Goal: Obtain resource: Download file/media

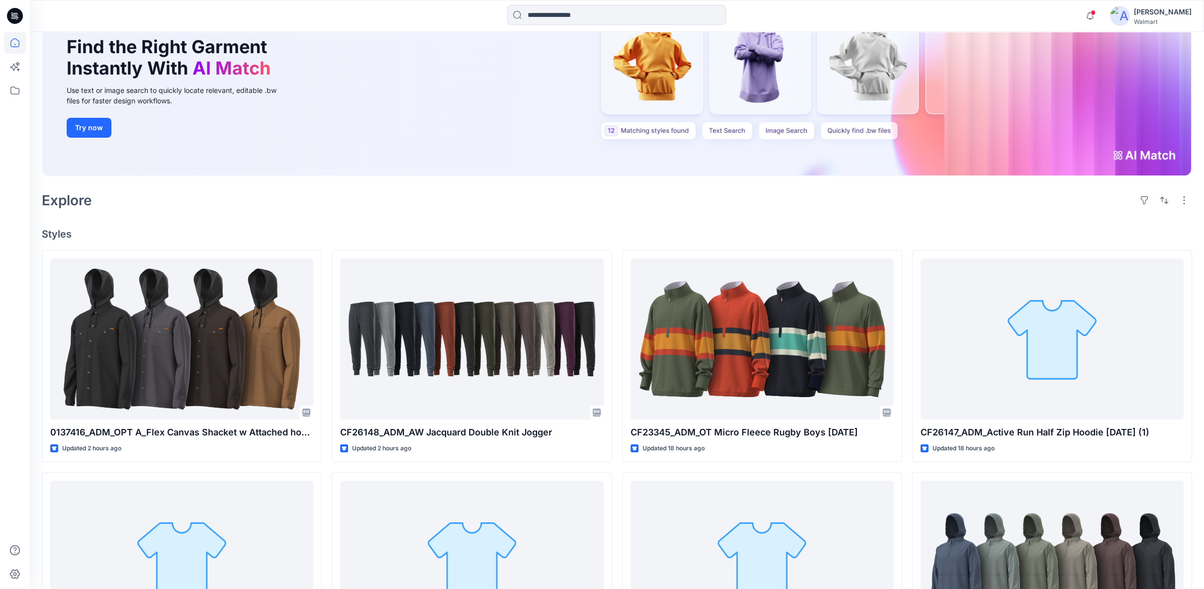
scroll to position [110, 0]
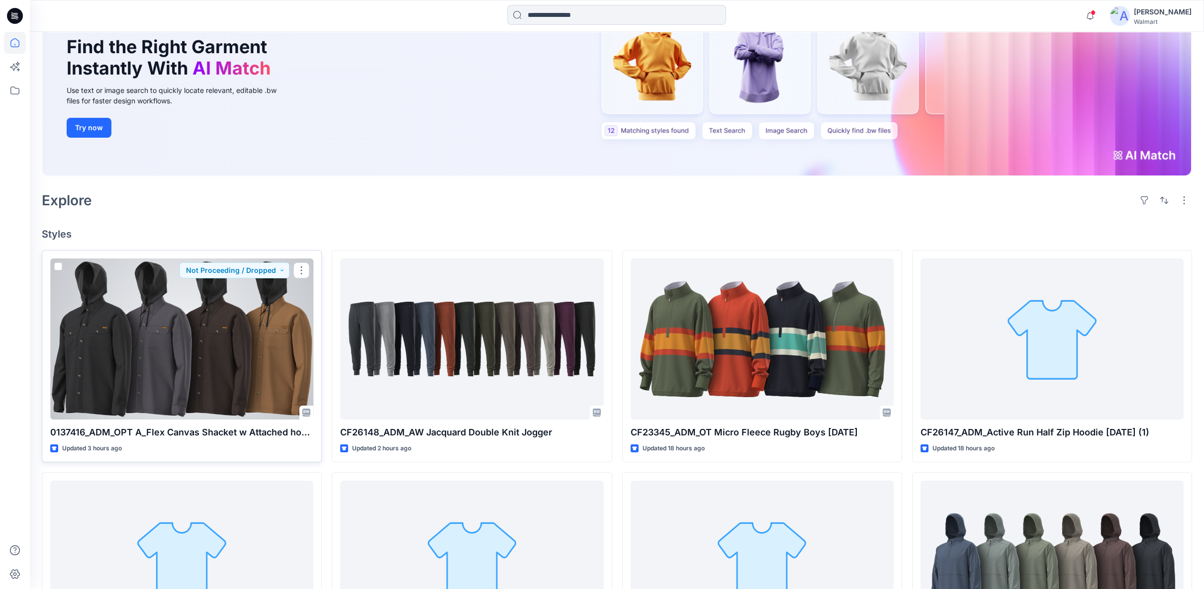
click at [223, 305] on div at bounding box center [181, 339] width 263 height 161
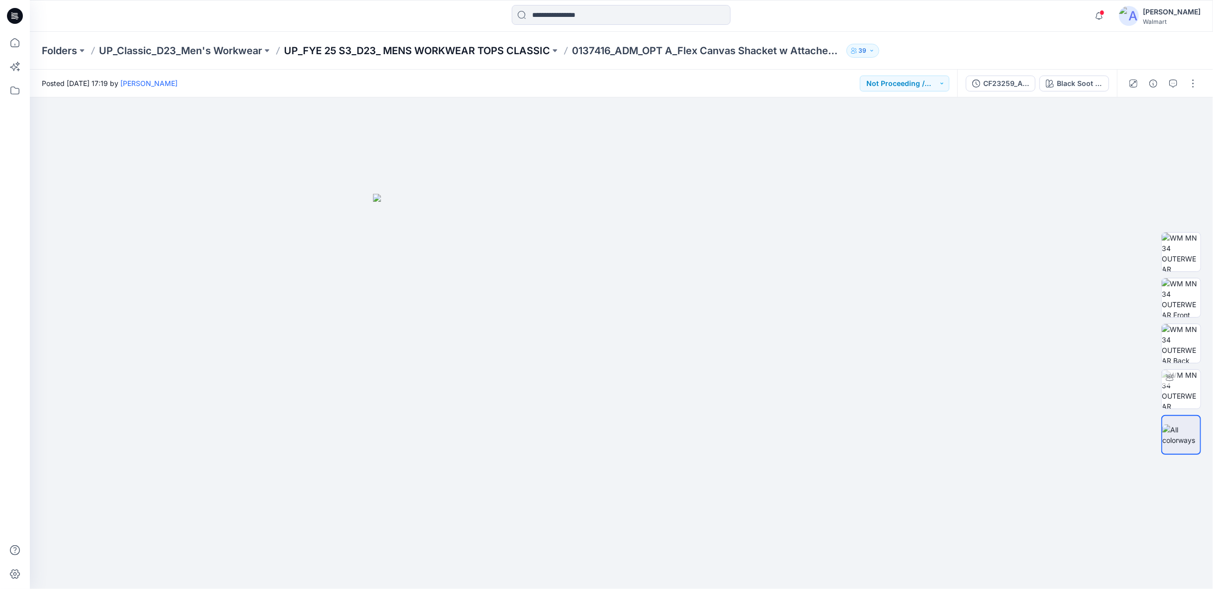
click at [476, 47] on p "UP_FYE 25 S3_D23_ MENS WORKWEAR TOPS CLASSIC" at bounding box center [417, 51] width 266 height 14
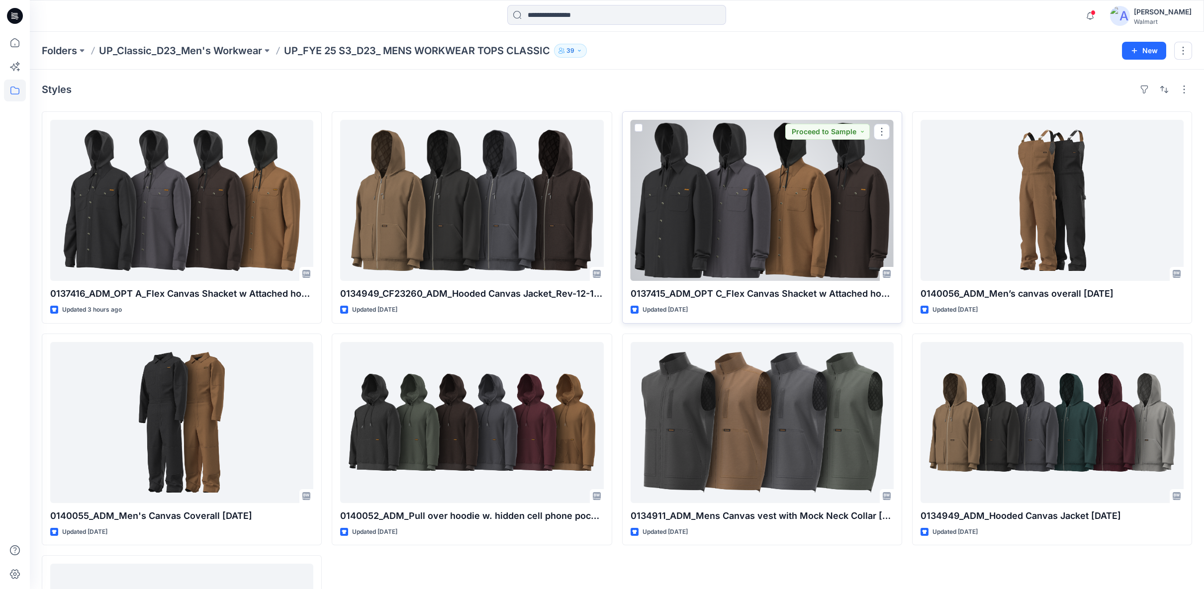
click at [786, 254] on div at bounding box center [762, 200] width 263 height 161
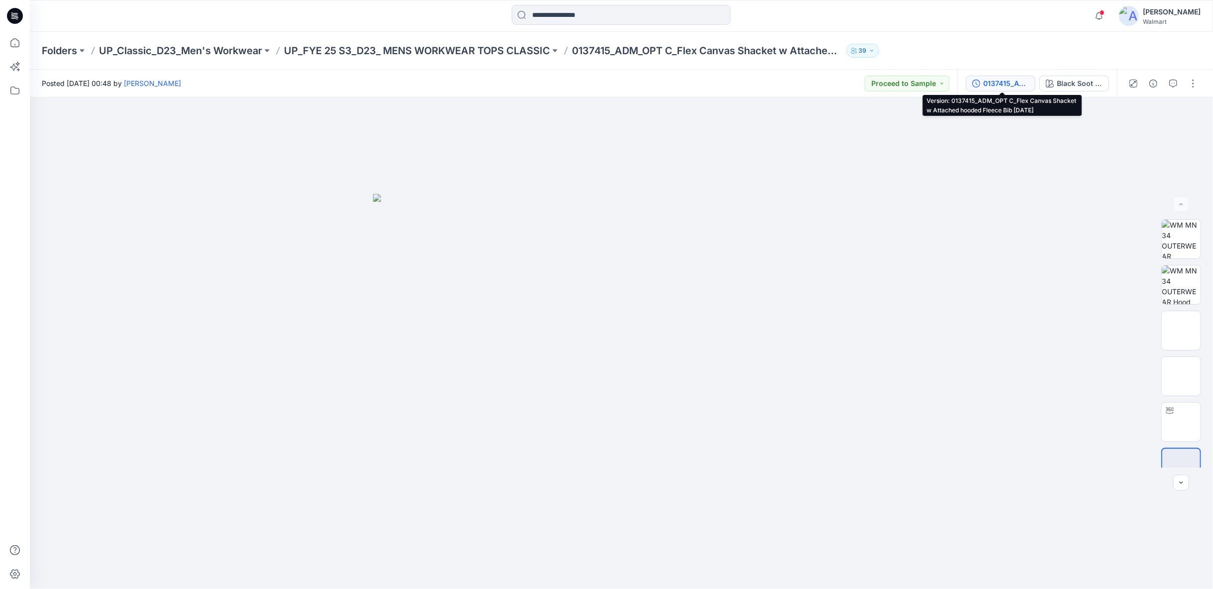
click at [993, 87] on div "0137415_ADM_OPT C_Flex Canvas Shacket w Attached hooded Fleece Bib 10OCT23" at bounding box center [1006, 83] width 46 height 11
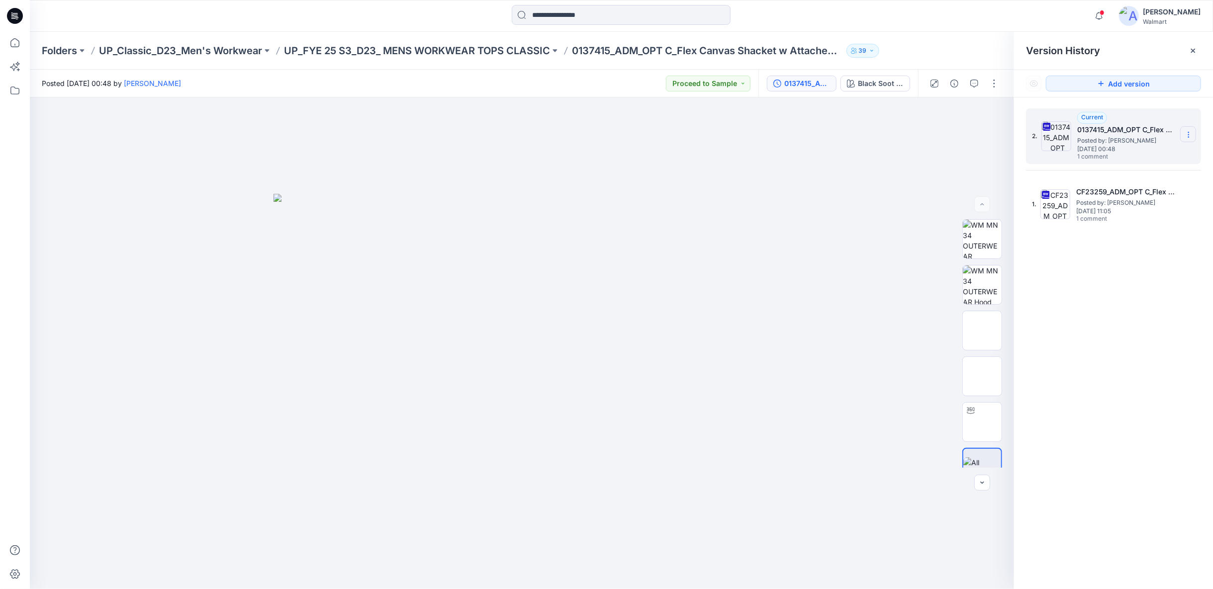
click at [1189, 138] on section at bounding box center [1188, 134] width 16 height 16
click at [1120, 149] on span "Download Source BW File" at bounding box center [1139, 154] width 84 height 12
click at [15, 42] on icon at bounding box center [15, 43] width 22 height 22
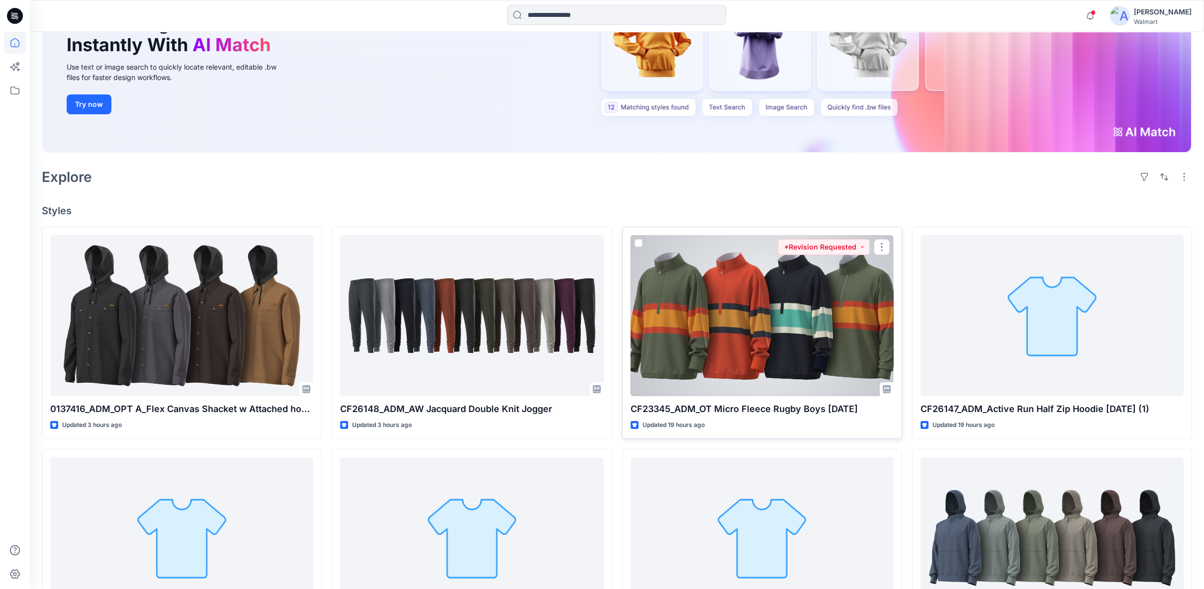
scroll to position [166, 0]
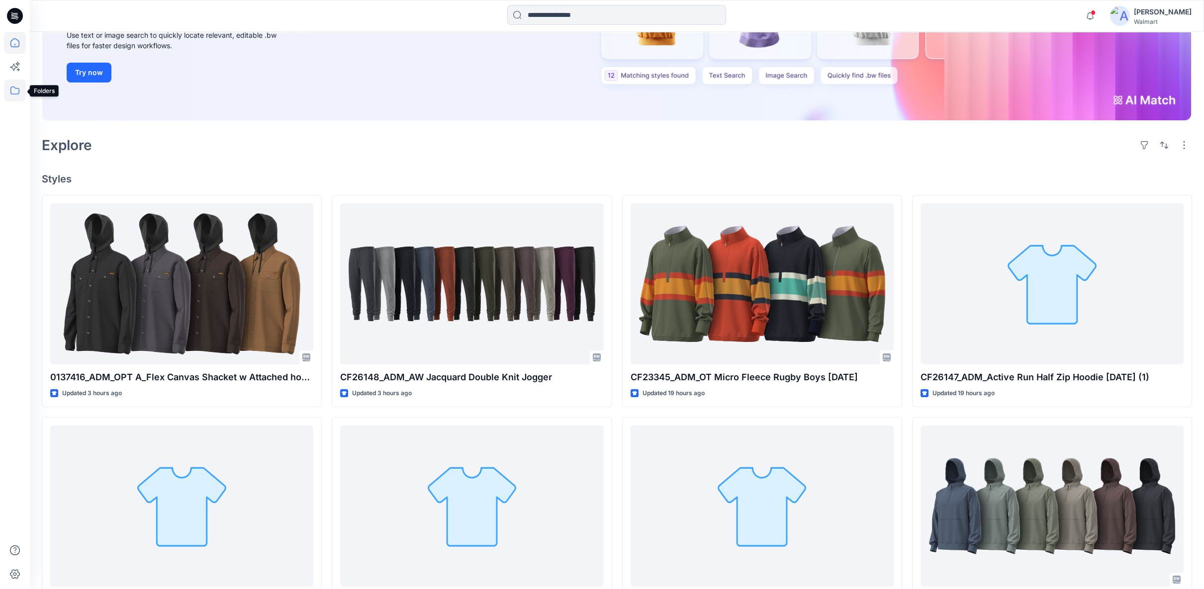
click at [16, 90] on icon at bounding box center [15, 91] width 22 height 22
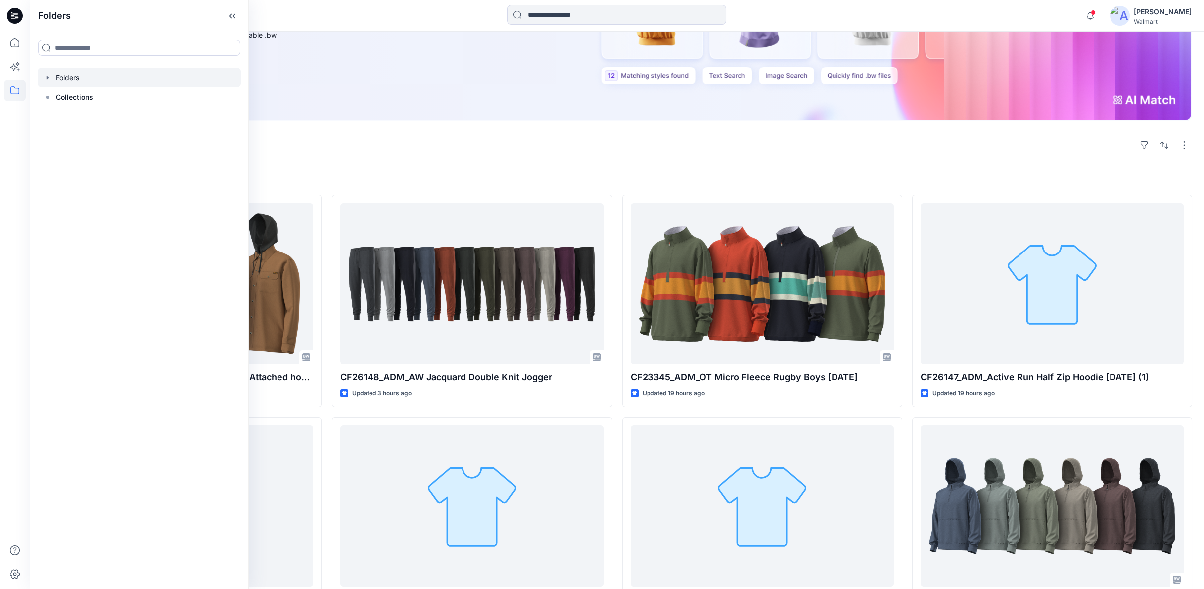
click at [47, 75] on icon "button" at bounding box center [48, 78] width 8 height 8
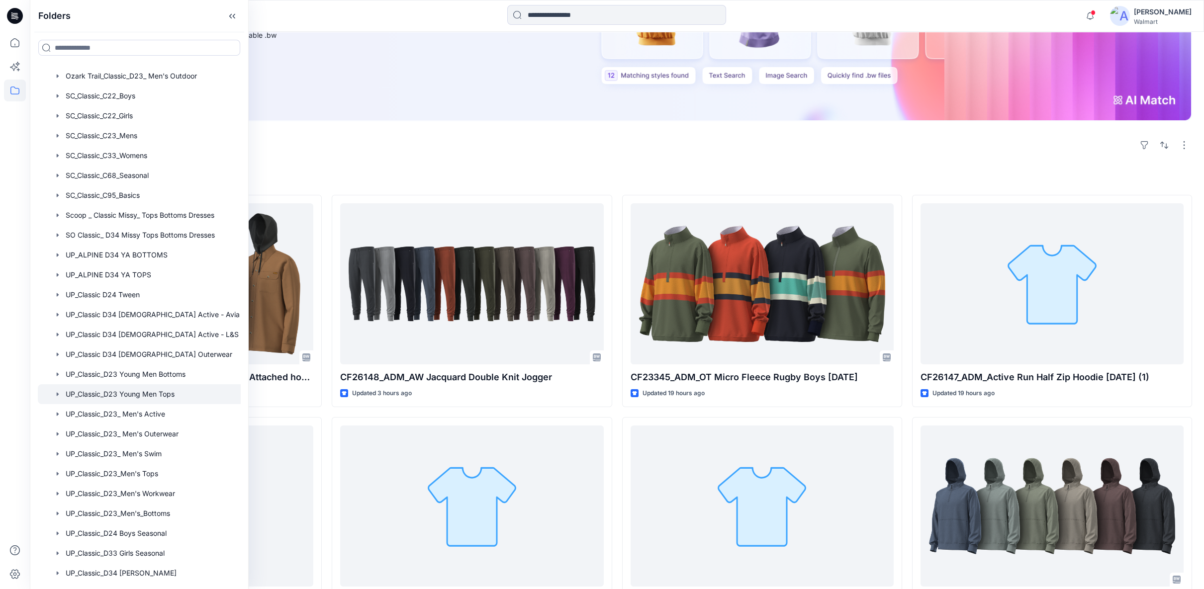
scroll to position [442, 0]
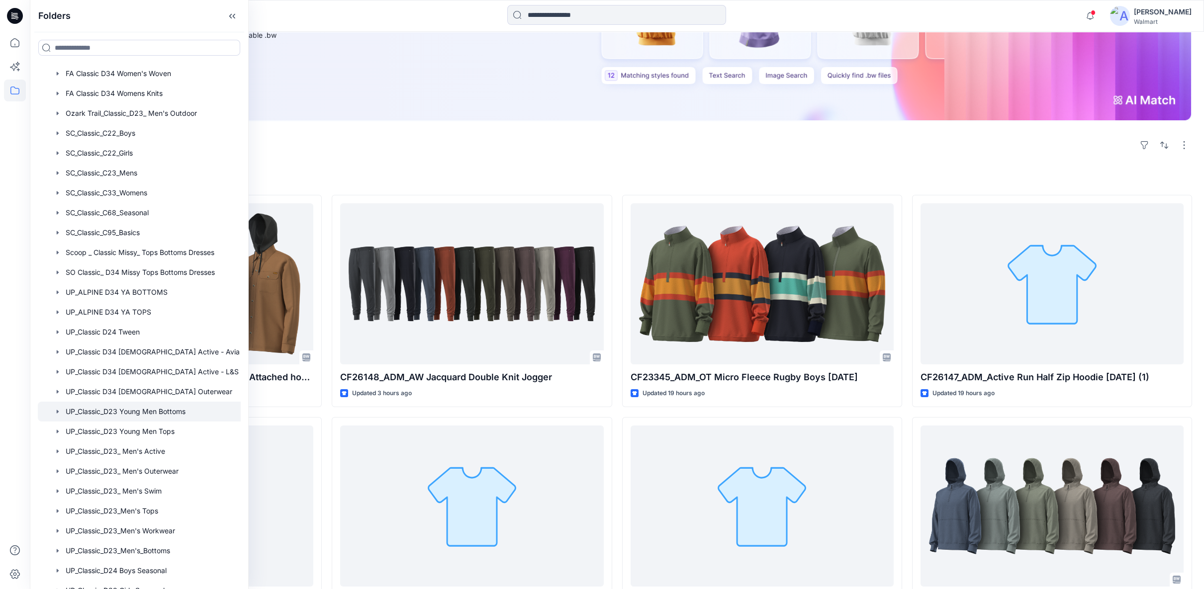
click at [147, 412] on div at bounding box center [152, 412] width 228 height 20
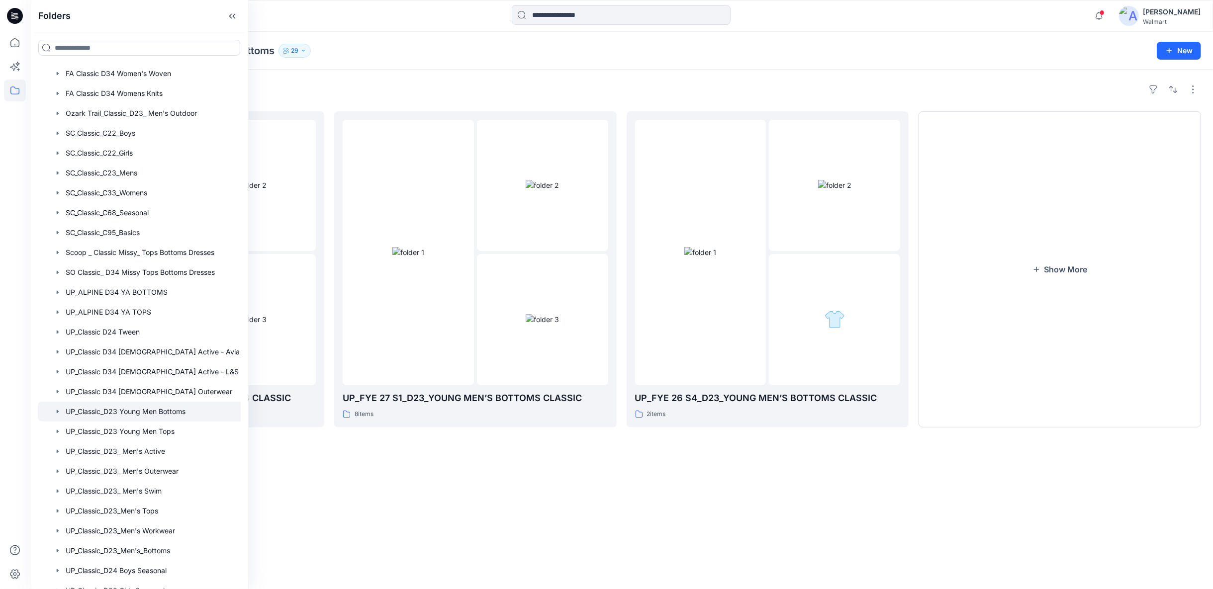
click at [700, 534] on div "Folders UP_FYE 27 S2_D23_YOUNG MEN’S BOTTOMS CLASSIC 7 items UP_FYE 27 S1_D23_Y…" at bounding box center [621, 330] width 1183 height 520
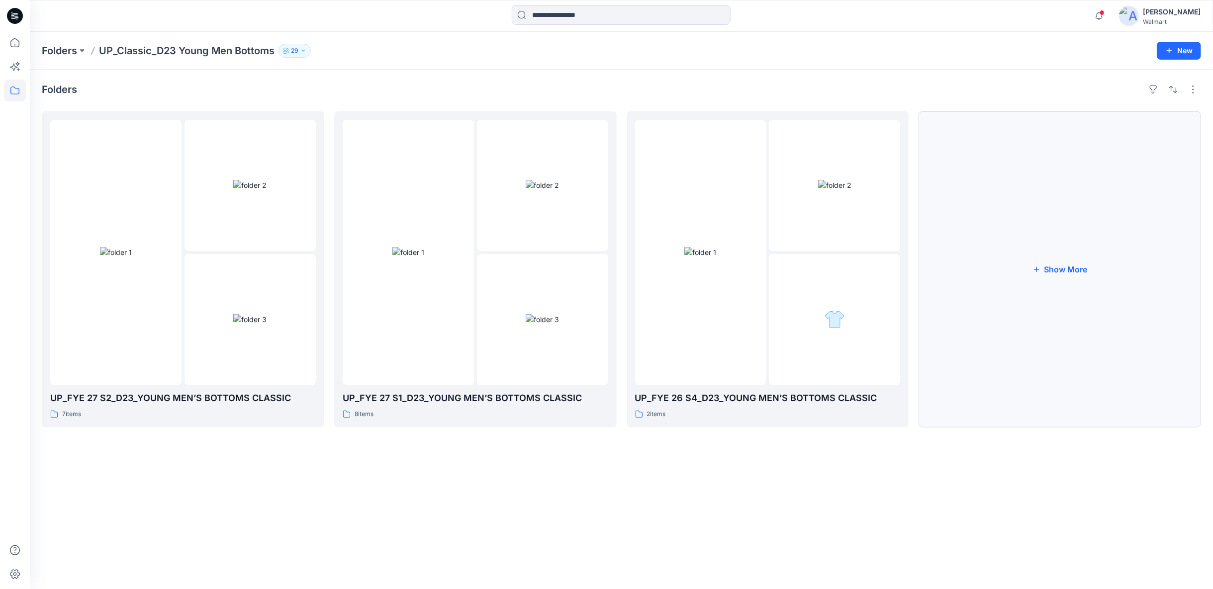
click at [1054, 270] on button "Show More" at bounding box center [1060, 269] width 283 height 316
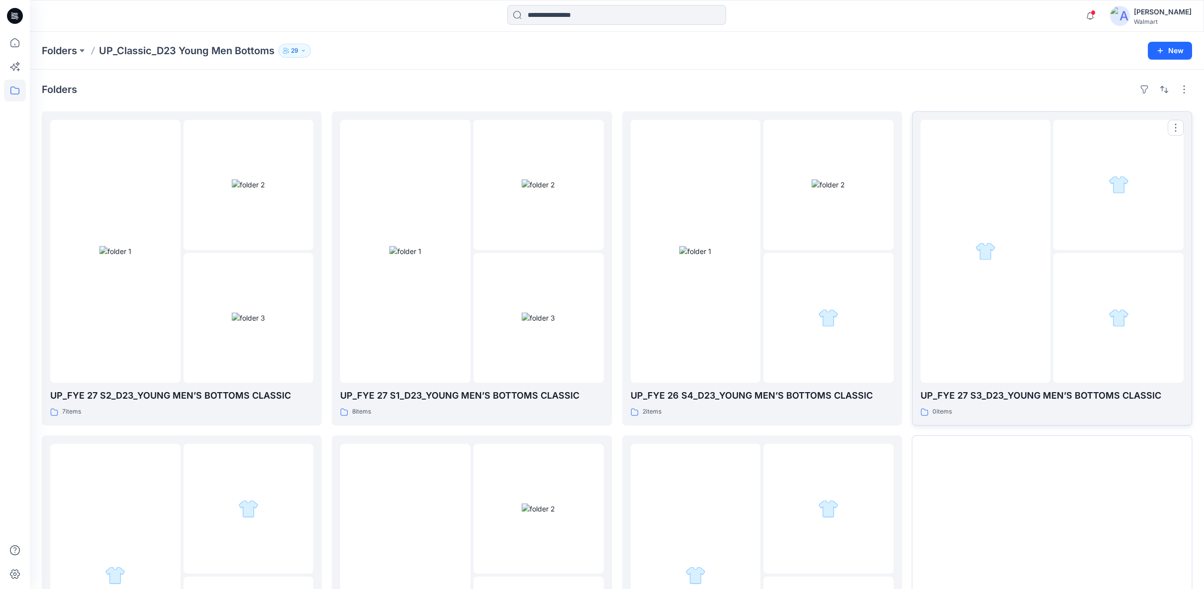
click at [994, 302] on div at bounding box center [986, 251] width 130 height 263
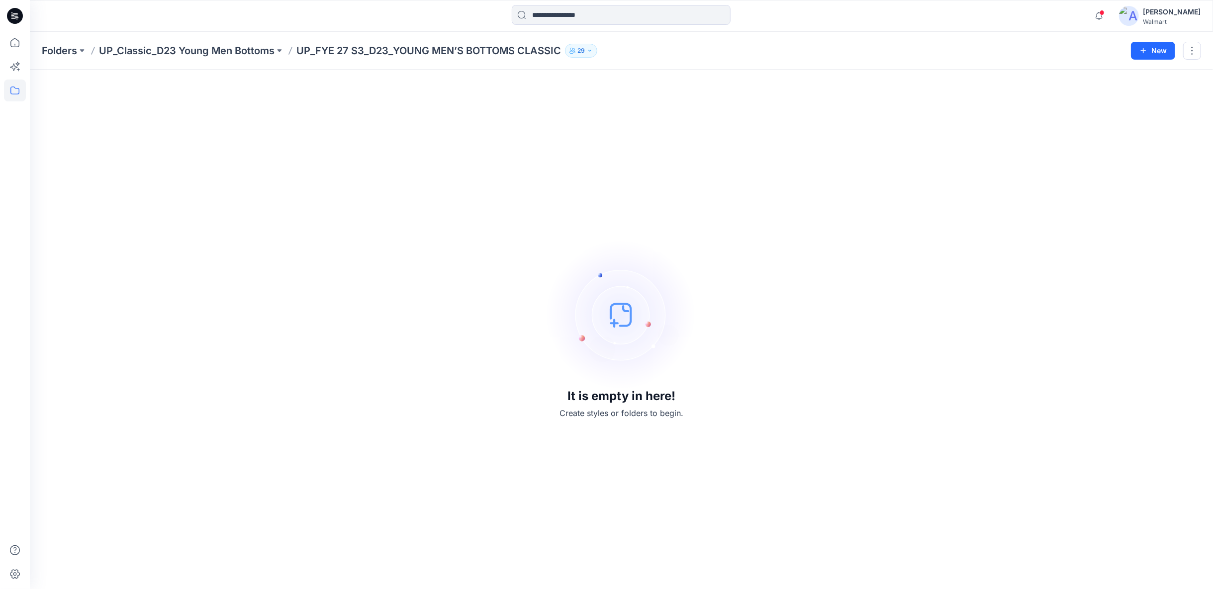
click at [253, 48] on p "UP_Classic_D23 Young Men Bottoms" at bounding box center [187, 51] width 176 height 14
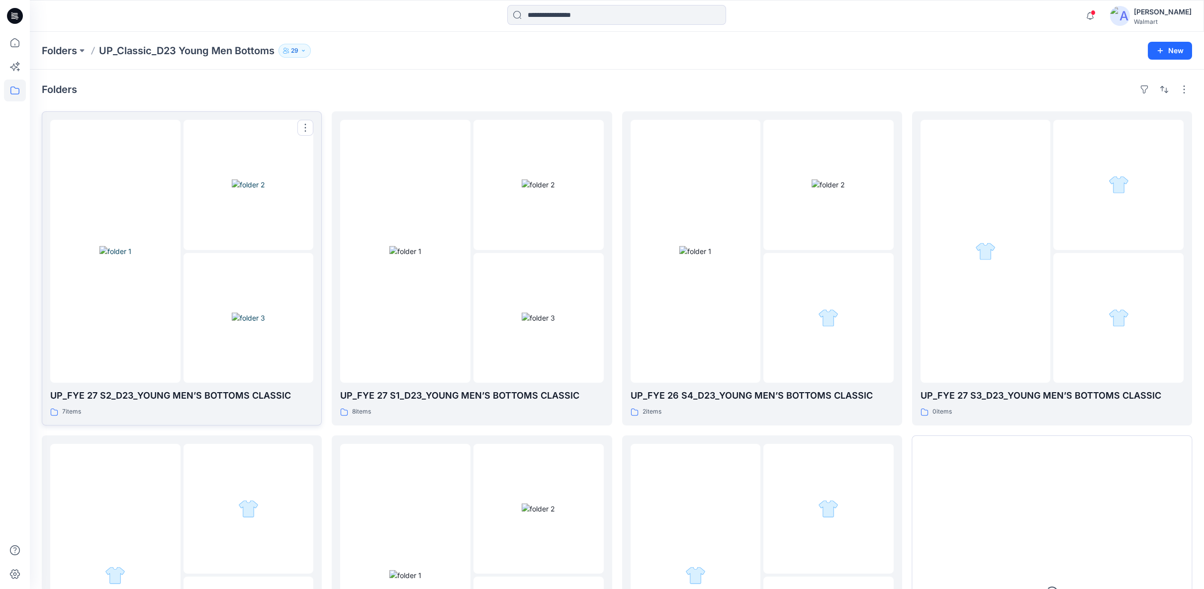
click at [246, 323] on img at bounding box center [248, 318] width 33 height 10
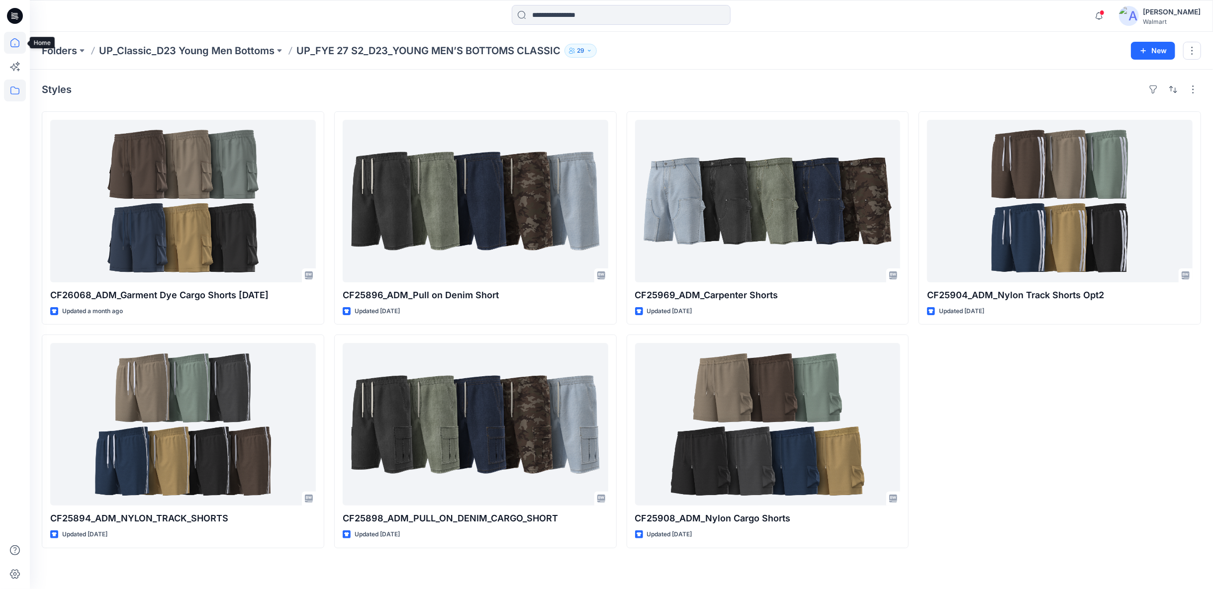
click at [17, 41] on icon at bounding box center [15, 43] width 22 height 22
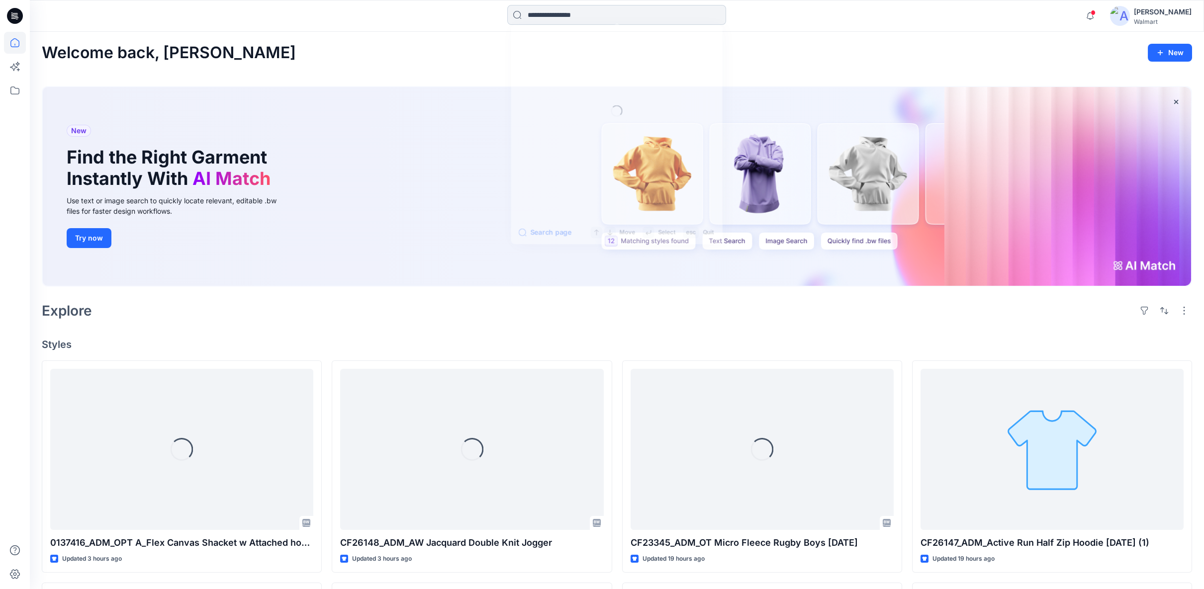
click at [610, 16] on input at bounding box center [616, 15] width 219 height 20
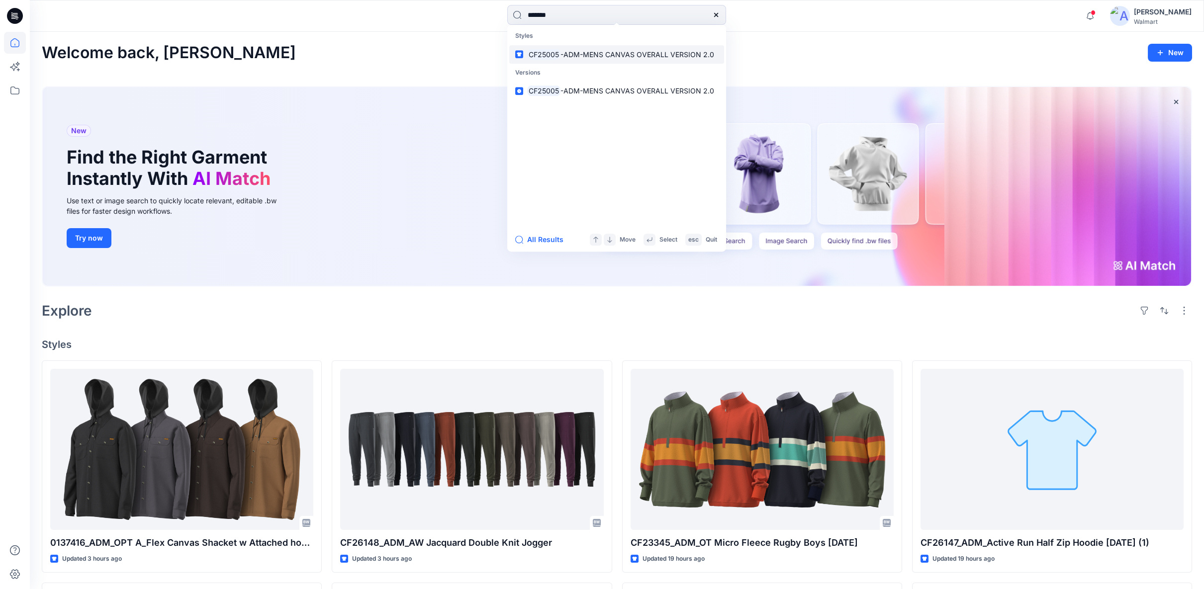
type input "*******"
click at [607, 50] on span "-ADM-MENS CANVAS OVERALL VERSION 2.0" at bounding box center [638, 54] width 154 height 8
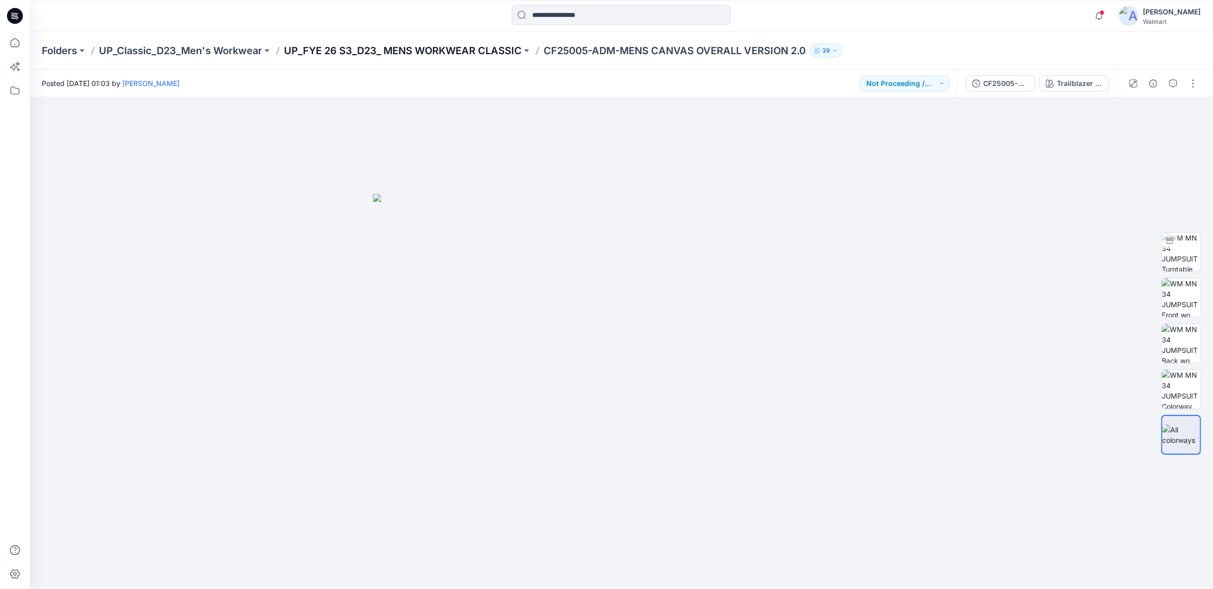
click at [484, 49] on p "UP_FYE 26 S3_D23_ MENS WORKWEAR CLASSIC" at bounding box center [403, 51] width 238 height 14
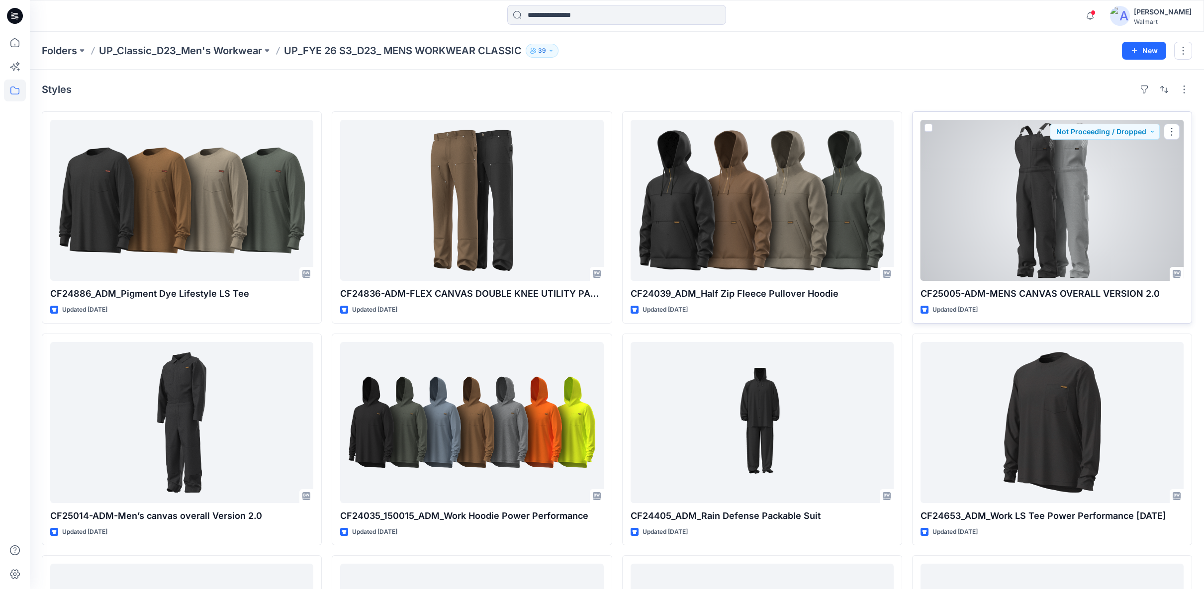
click at [1040, 237] on div at bounding box center [1052, 200] width 263 height 161
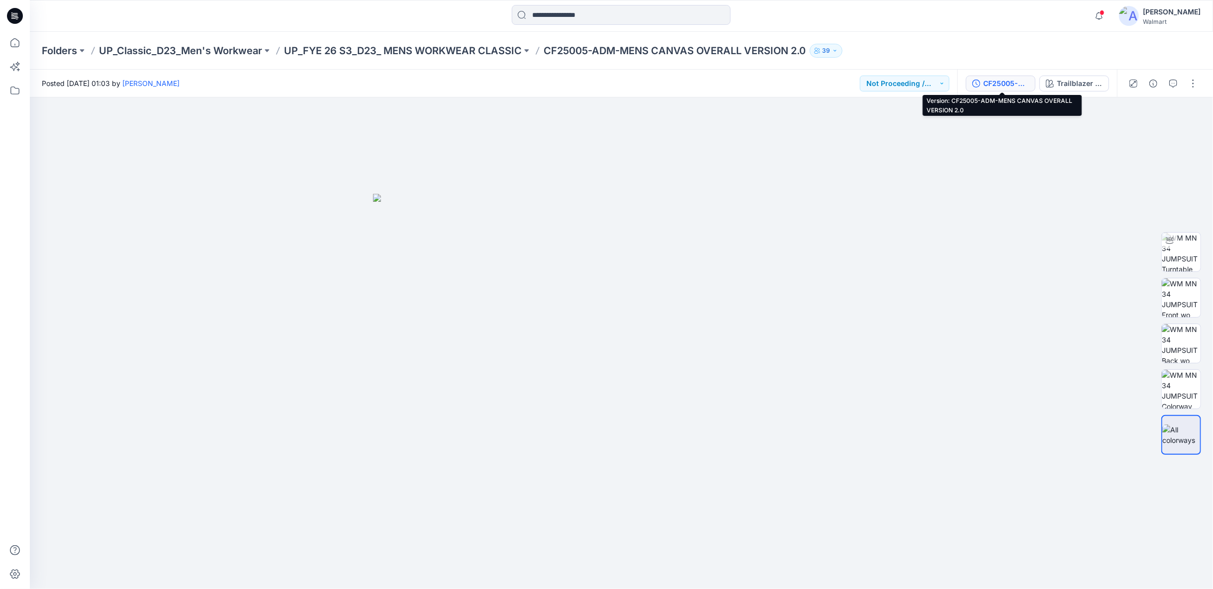
click at [1015, 86] on div "CF25005-ADM-MENS CANVAS OVERALL VERSION 2.0" at bounding box center [1006, 83] width 46 height 11
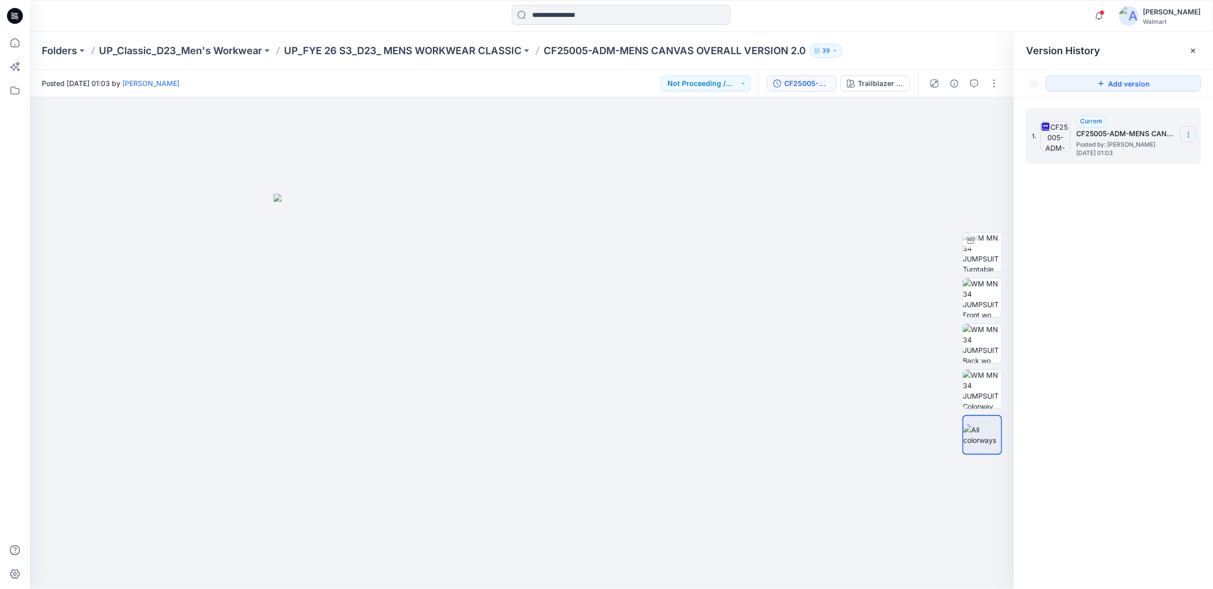
click at [1189, 134] on icon at bounding box center [1189, 135] width 8 height 8
click at [1149, 157] on span "Download Source BW File" at bounding box center [1139, 154] width 84 height 12
click at [500, 53] on p "UP_FYE 26 S3_D23_ MENS WORKWEAR CLASSIC" at bounding box center [403, 51] width 238 height 14
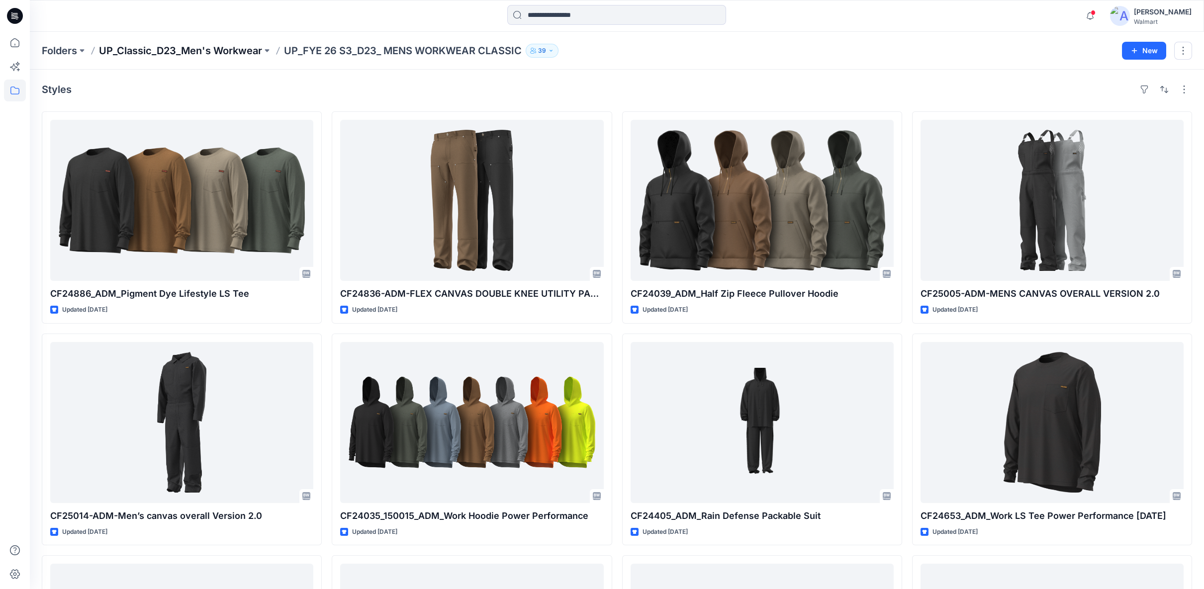
click at [248, 52] on p "UP_Classic_D23_Men's Workwear" at bounding box center [180, 51] width 163 height 14
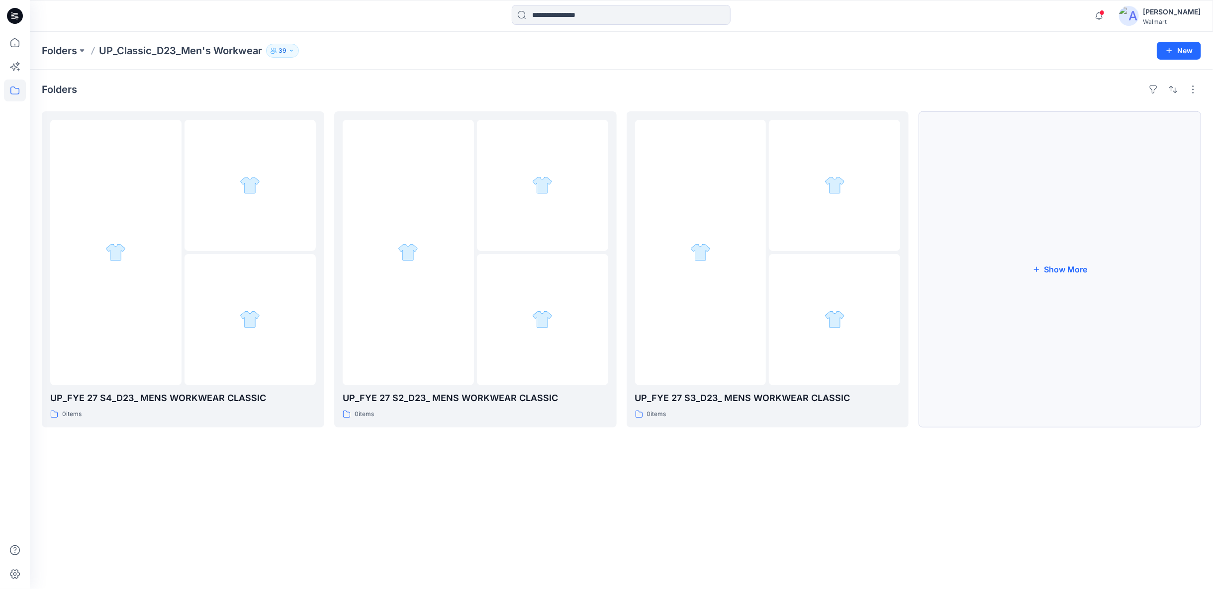
click at [1055, 268] on button "Show More" at bounding box center [1060, 269] width 283 height 316
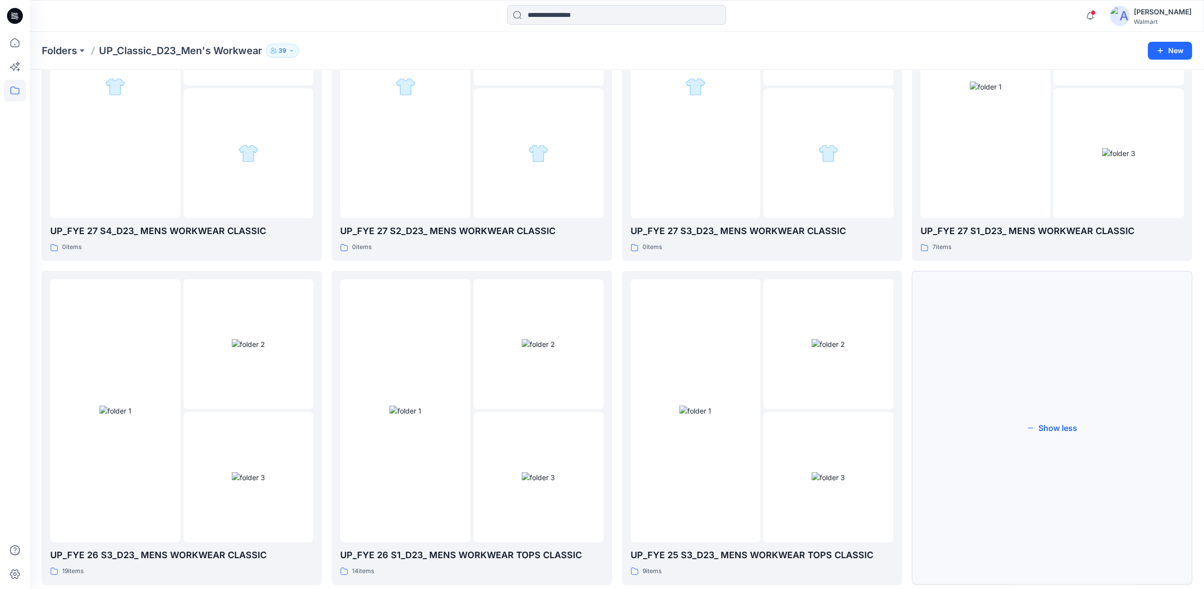
scroll to position [55, 0]
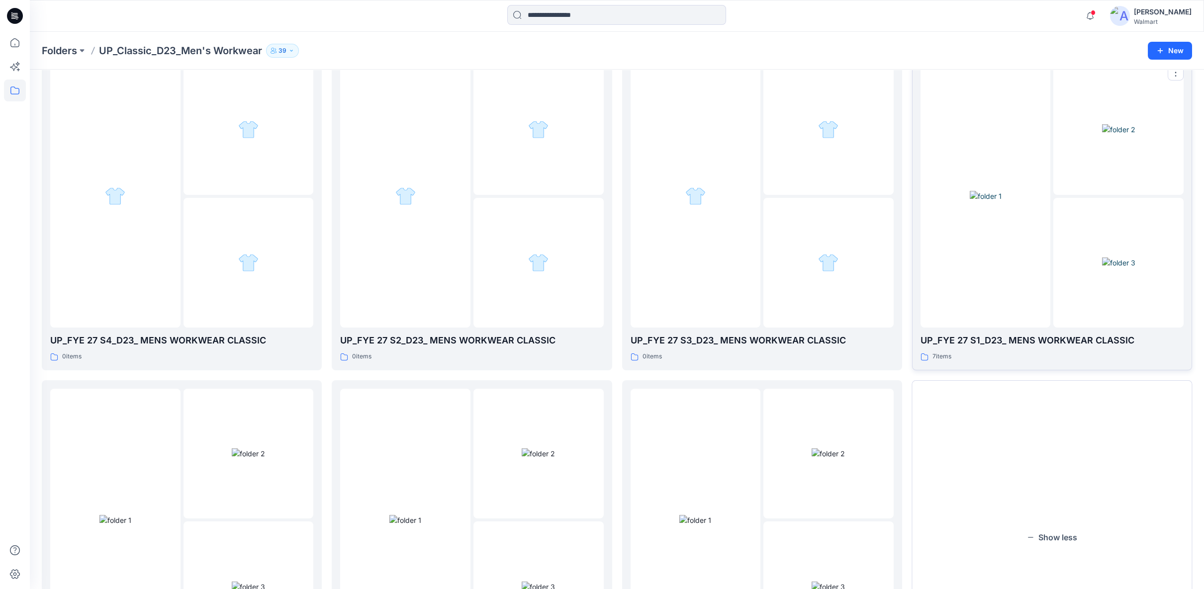
click at [997, 303] on div at bounding box center [986, 196] width 130 height 263
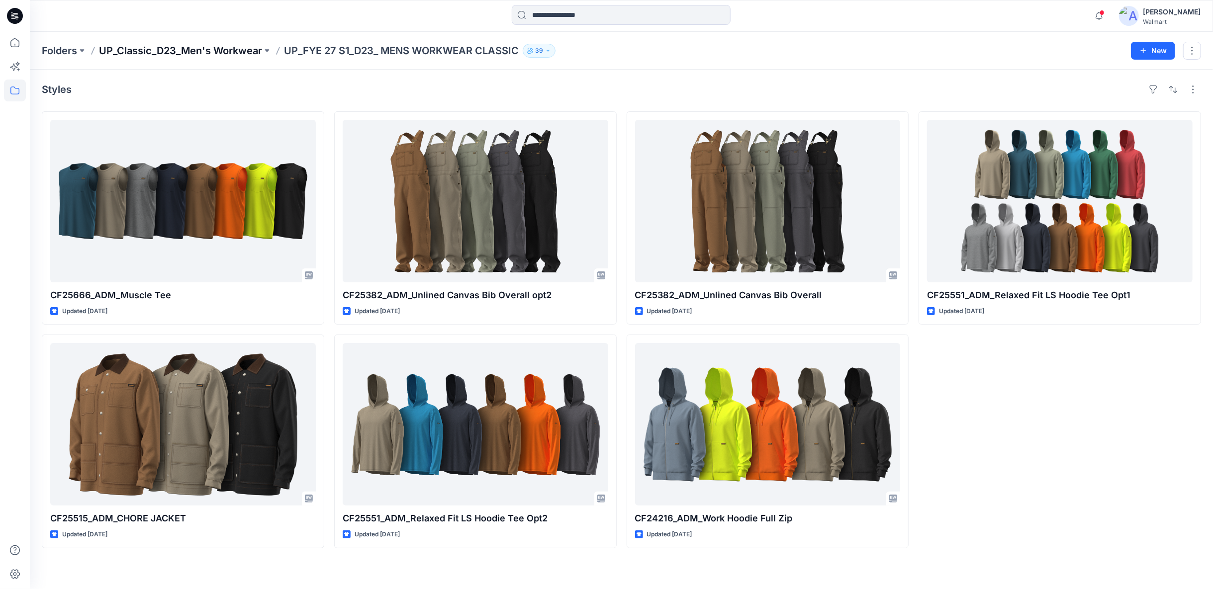
click at [227, 50] on p "UP_Classic_D23_Men's Workwear" at bounding box center [180, 51] width 163 height 14
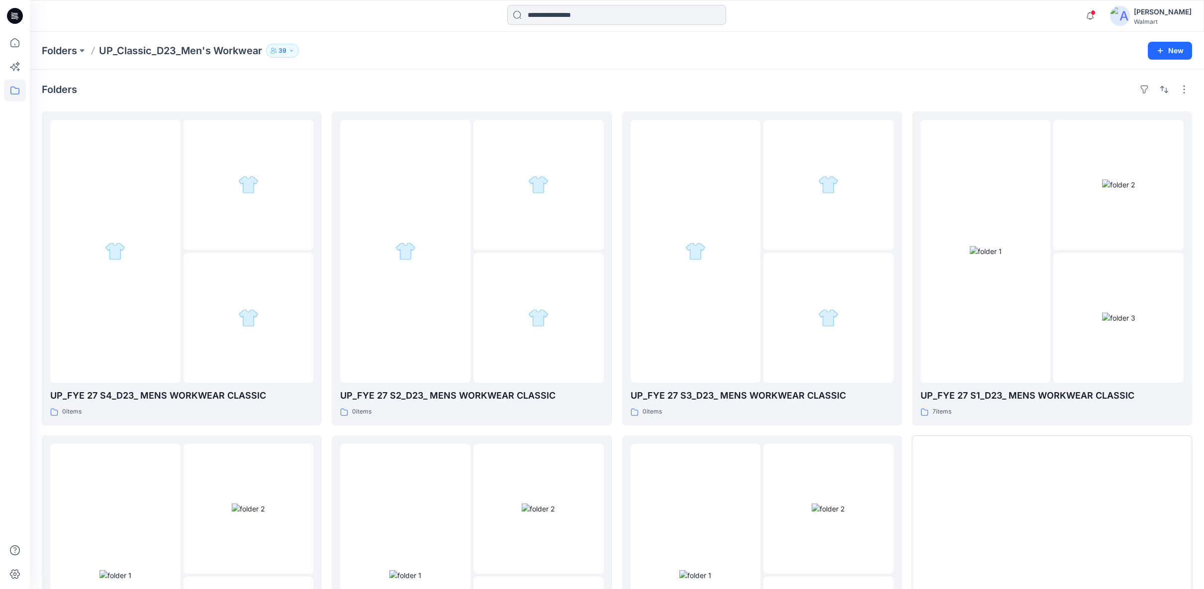
click at [544, 18] on input at bounding box center [616, 15] width 219 height 20
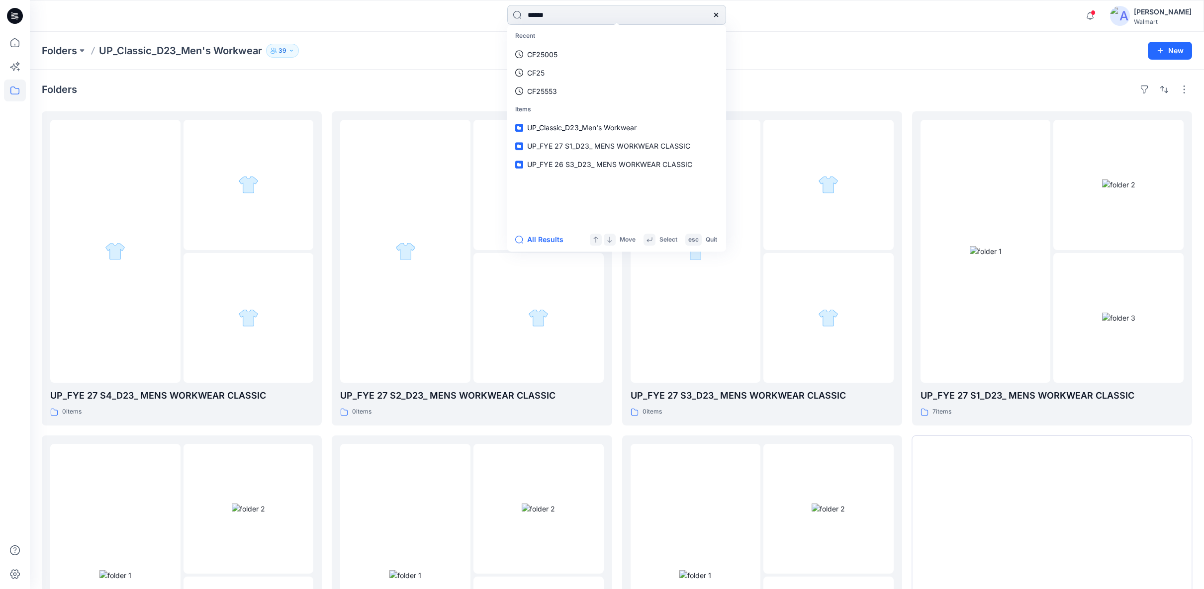
type input "*******"
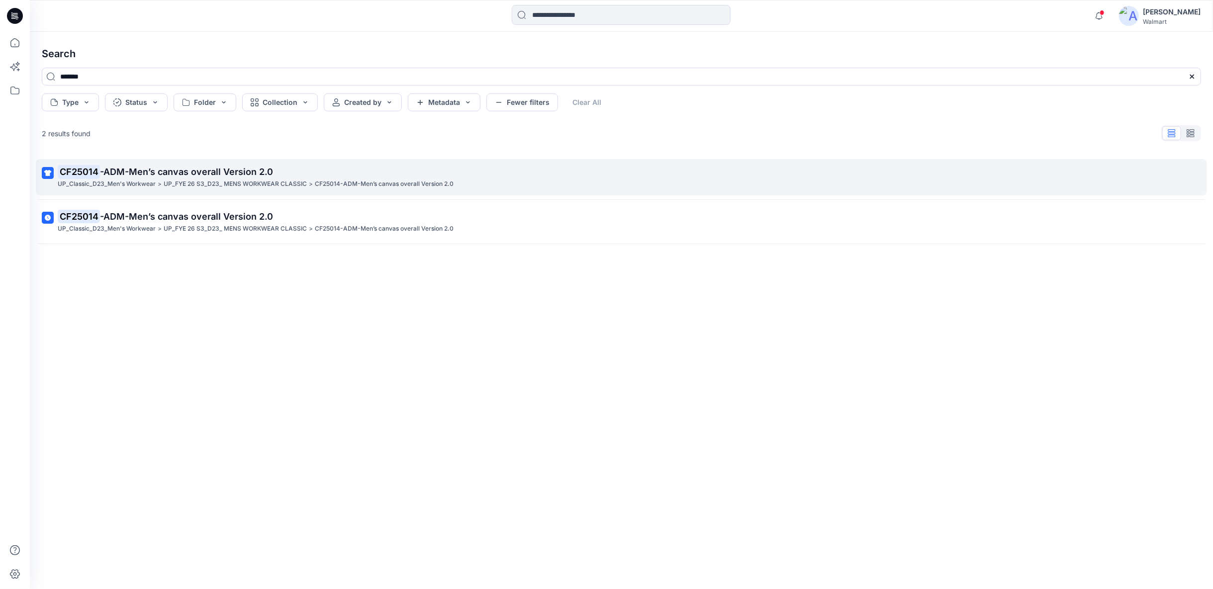
click at [284, 181] on p "UP_FYE 26 S3_D23_ MENS WORKWEAR CLASSIC" at bounding box center [235, 184] width 143 height 10
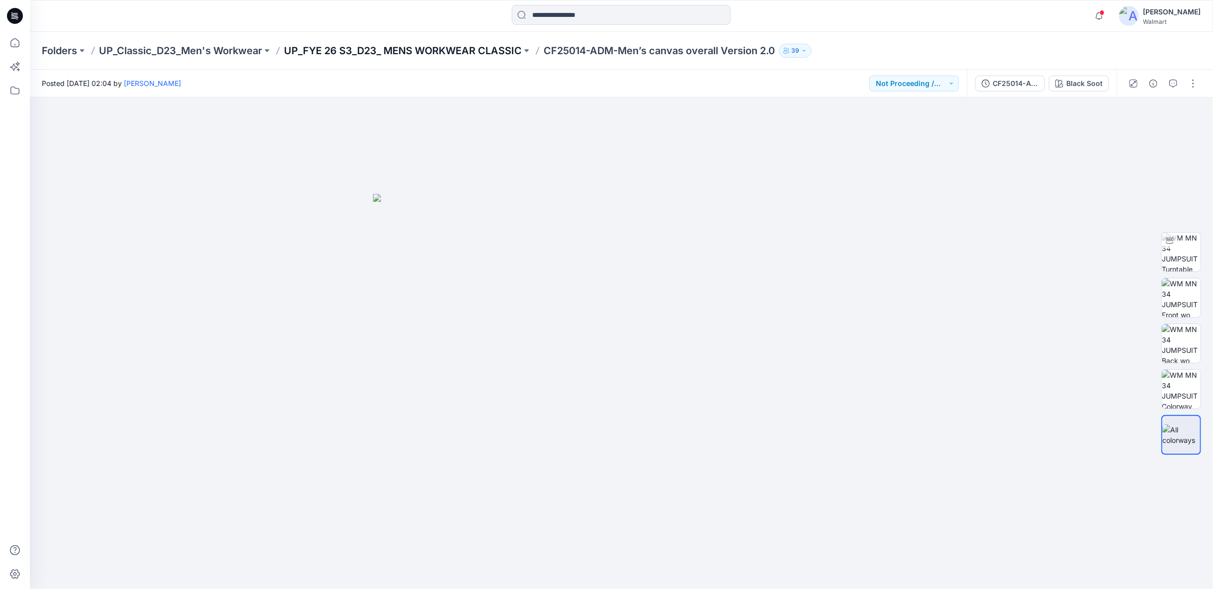
click at [492, 47] on p "UP_FYE 26 S3_D23_ MENS WORKWEAR CLASSIC" at bounding box center [403, 51] width 238 height 14
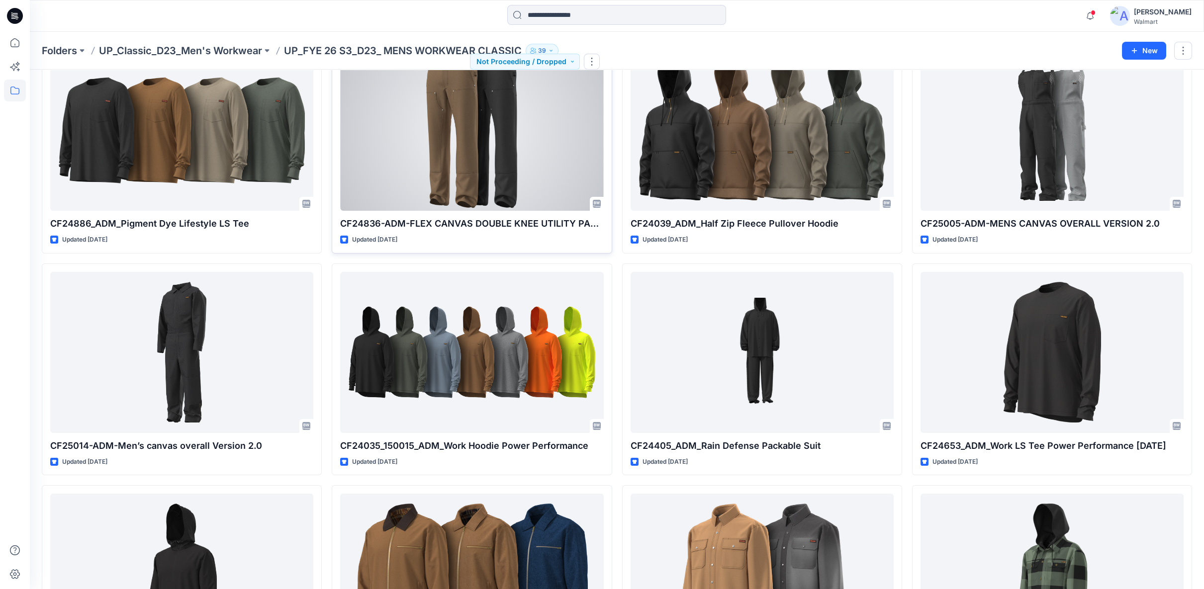
scroll to position [166, 0]
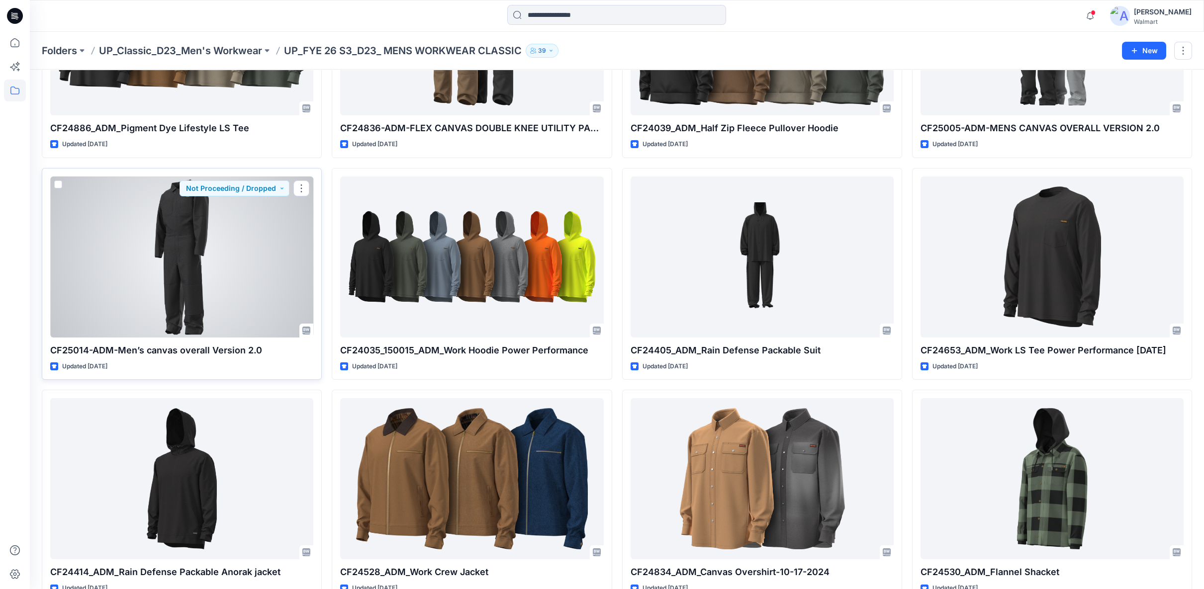
click at [222, 266] on div at bounding box center [181, 257] width 263 height 161
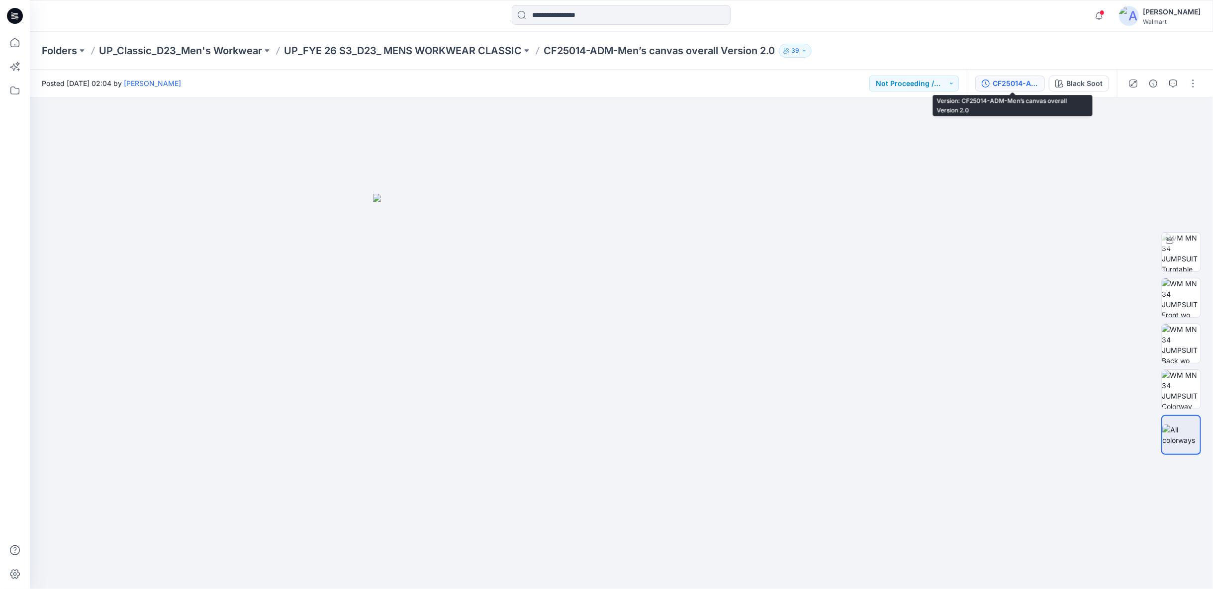
click at [1014, 84] on div "CF25014-ADM-Men’s canvas overall Version 2.0" at bounding box center [1016, 83] width 46 height 11
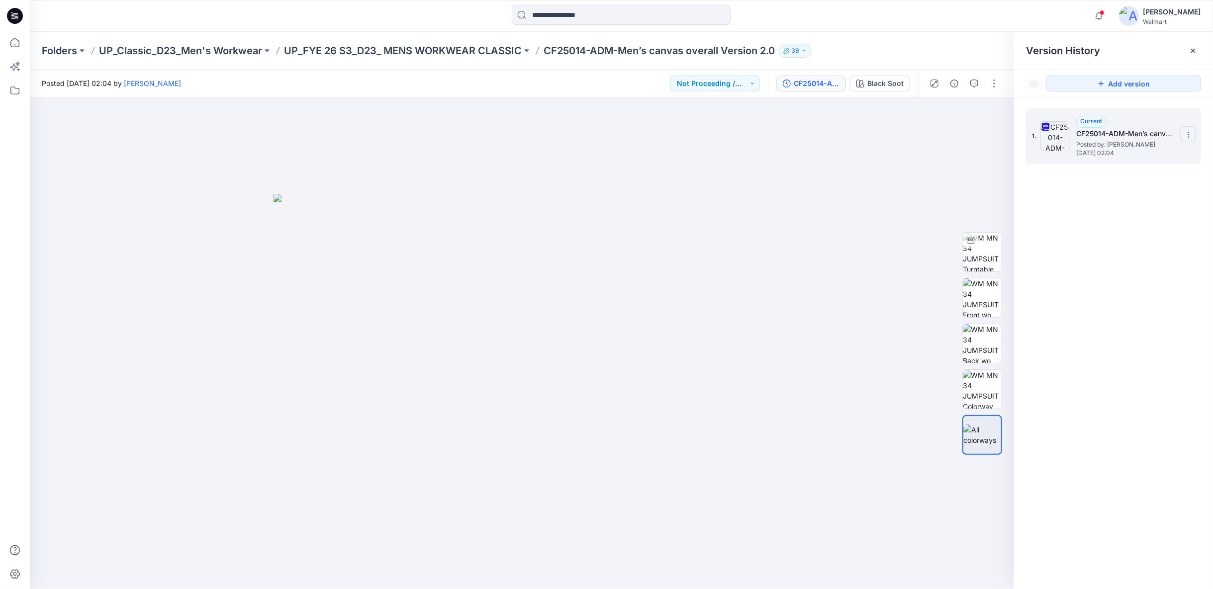
click at [1188, 131] on icon at bounding box center [1189, 135] width 8 height 8
click at [1136, 155] on span "Download Source BW File" at bounding box center [1139, 154] width 84 height 12
click at [20, 44] on icon at bounding box center [15, 43] width 22 height 22
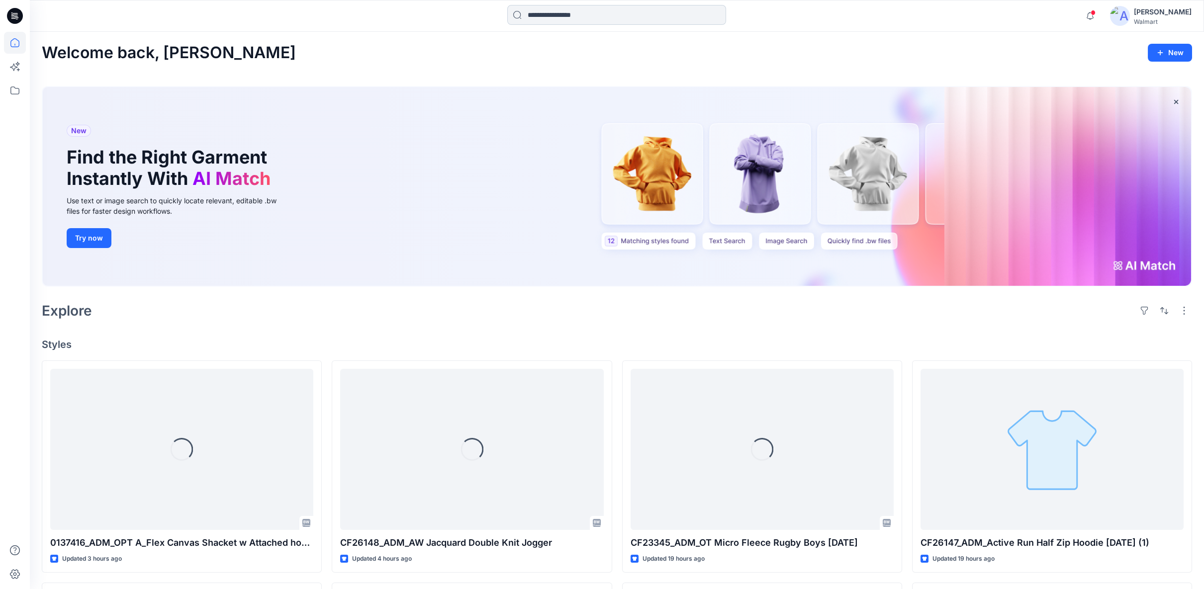
click at [563, 12] on input at bounding box center [616, 15] width 219 height 20
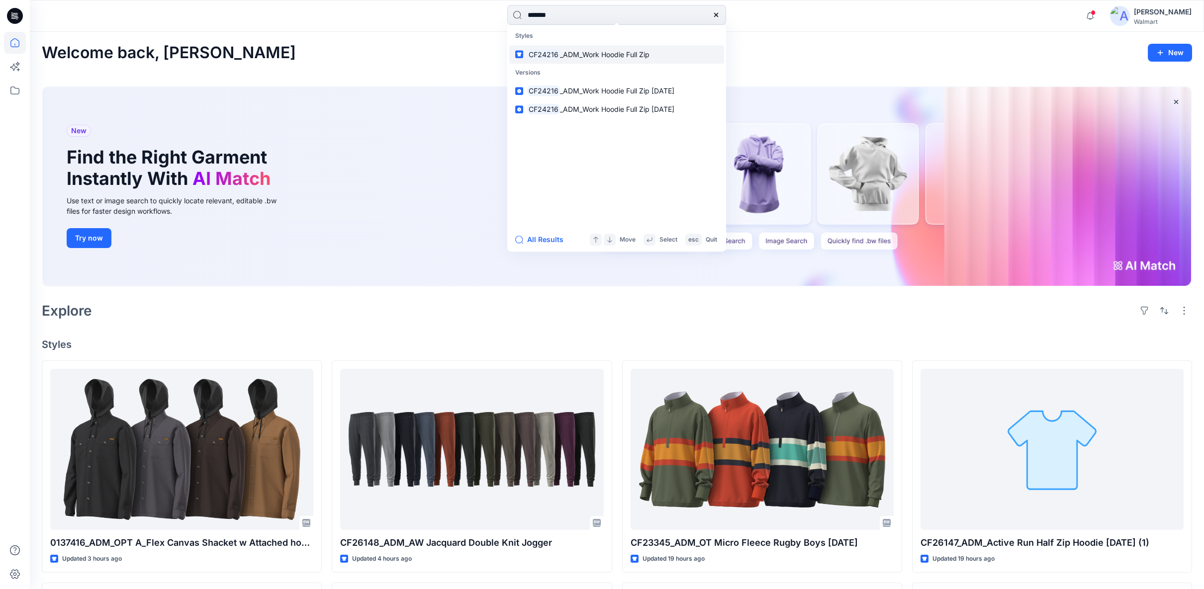
type input "*******"
click at [578, 53] on span "_ADM_Work Hoodie Full Zip" at bounding box center [605, 54] width 90 height 8
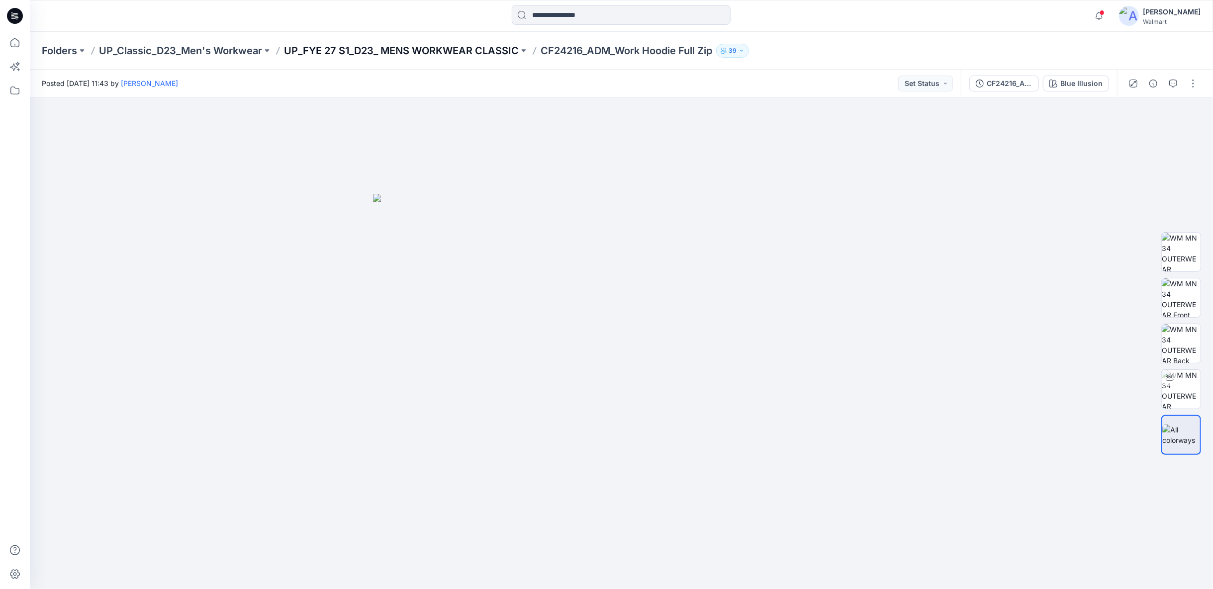
click at [424, 51] on p "UP_FYE 27 S1_D23_ MENS WORKWEAR CLASSIC" at bounding box center [401, 51] width 235 height 14
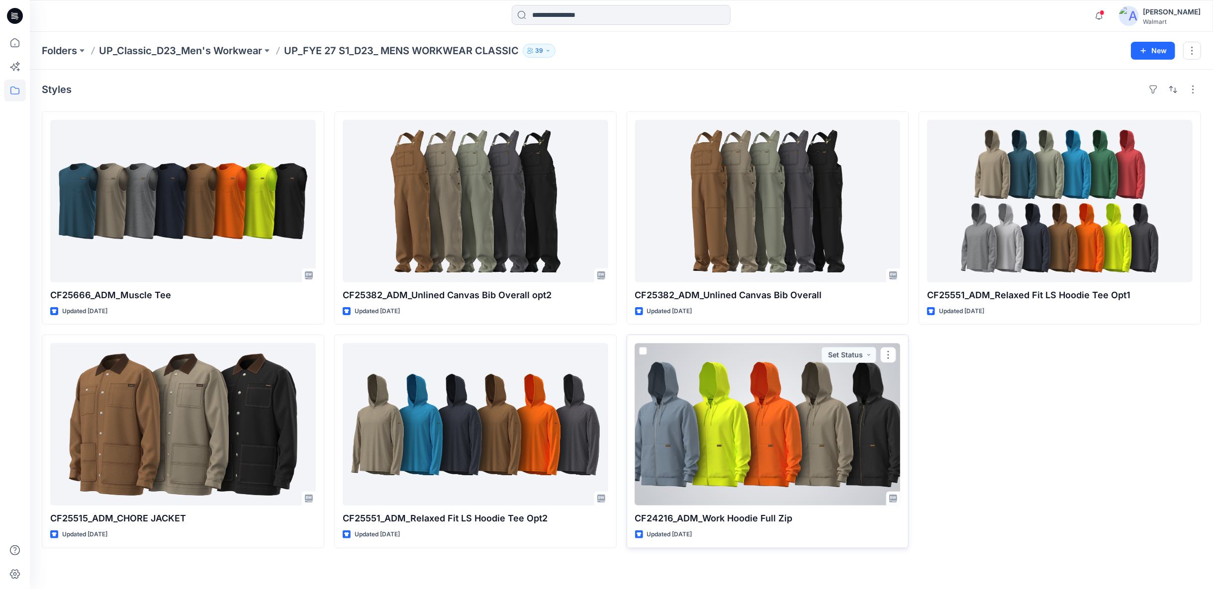
click at [713, 415] on div at bounding box center [768, 424] width 266 height 163
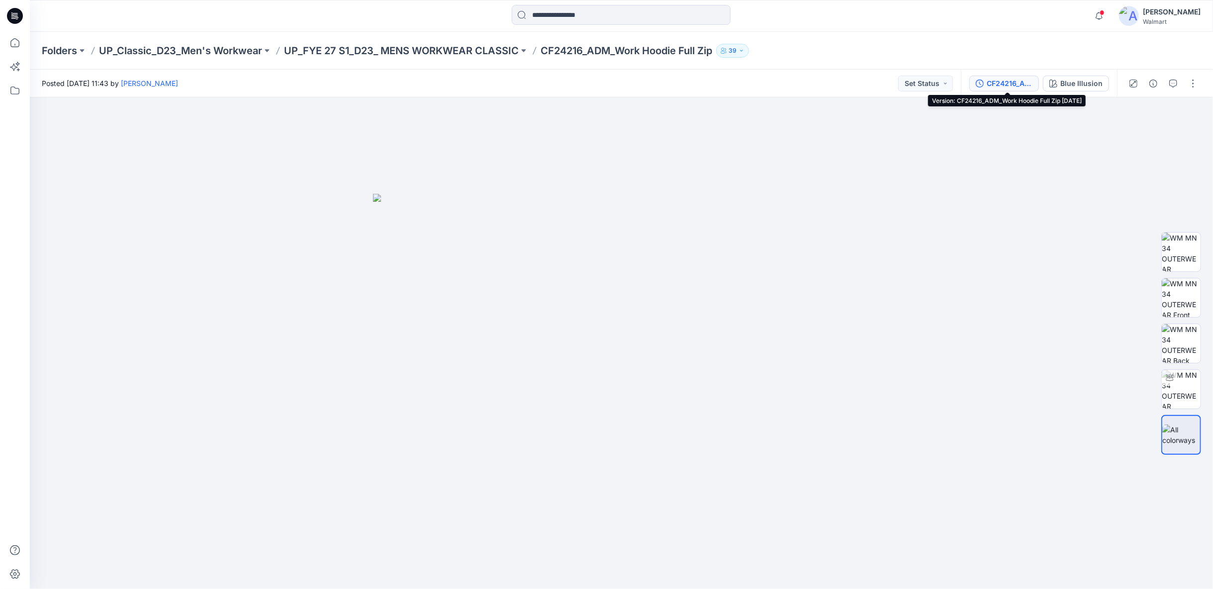
click at [1010, 87] on div "CF24216_ADM_Work Hoodie Full Zip 07MAY25" at bounding box center [1010, 83] width 46 height 11
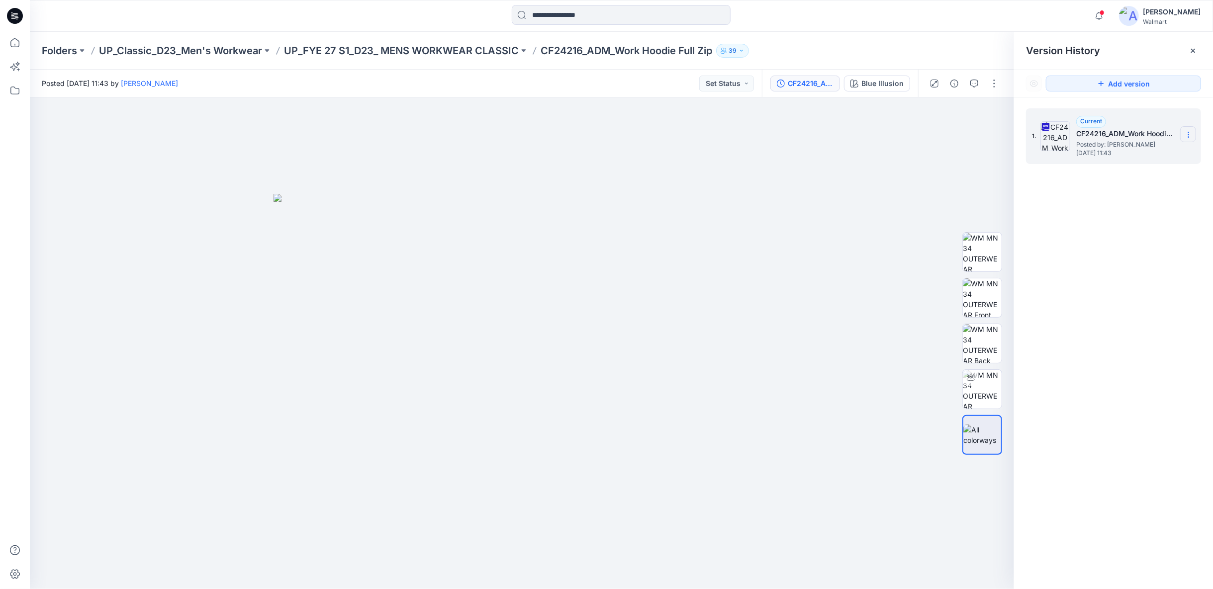
click at [1187, 133] on icon at bounding box center [1189, 135] width 8 height 8
click at [1131, 152] on span "Download Source BW File" at bounding box center [1139, 154] width 84 height 12
click at [14, 48] on icon at bounding box center [15, 43] width 22 height 22
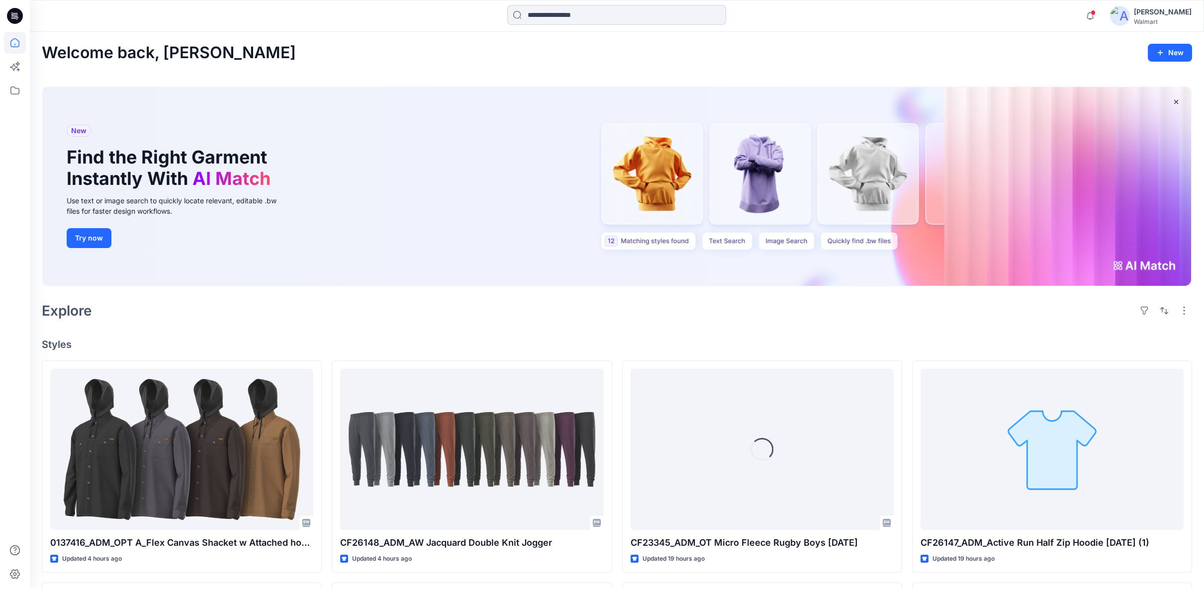
click at [555, 15] on input at bounding box center [616, 15] width 219 height 20
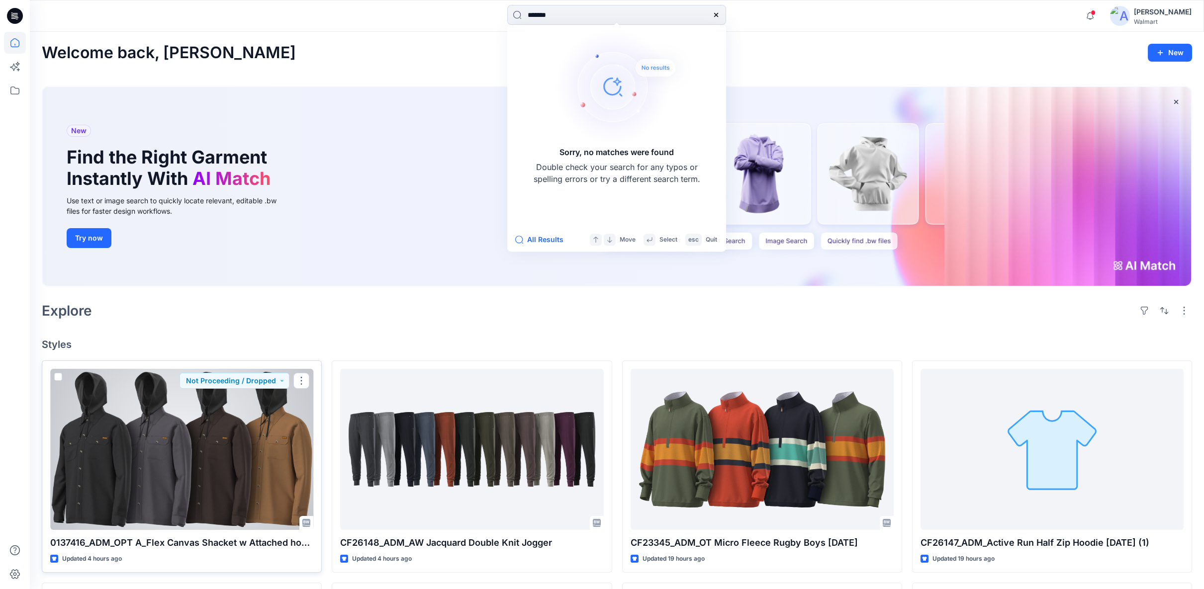
type input "*******"
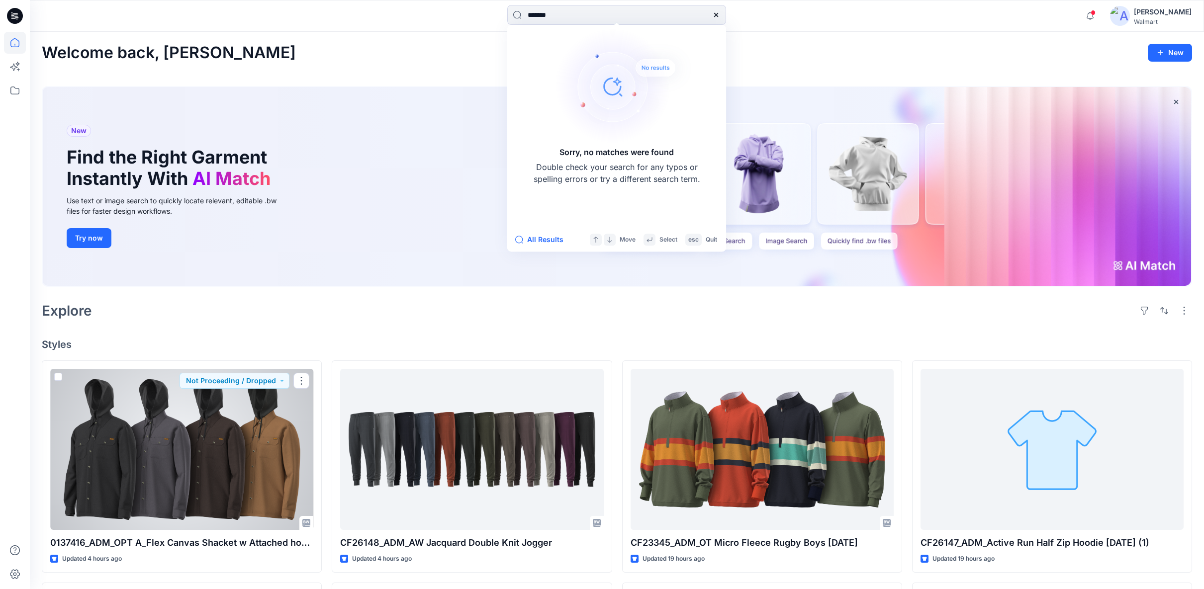
click at [198, 437] on div at bounding box center [181, 449] width 263 height 161
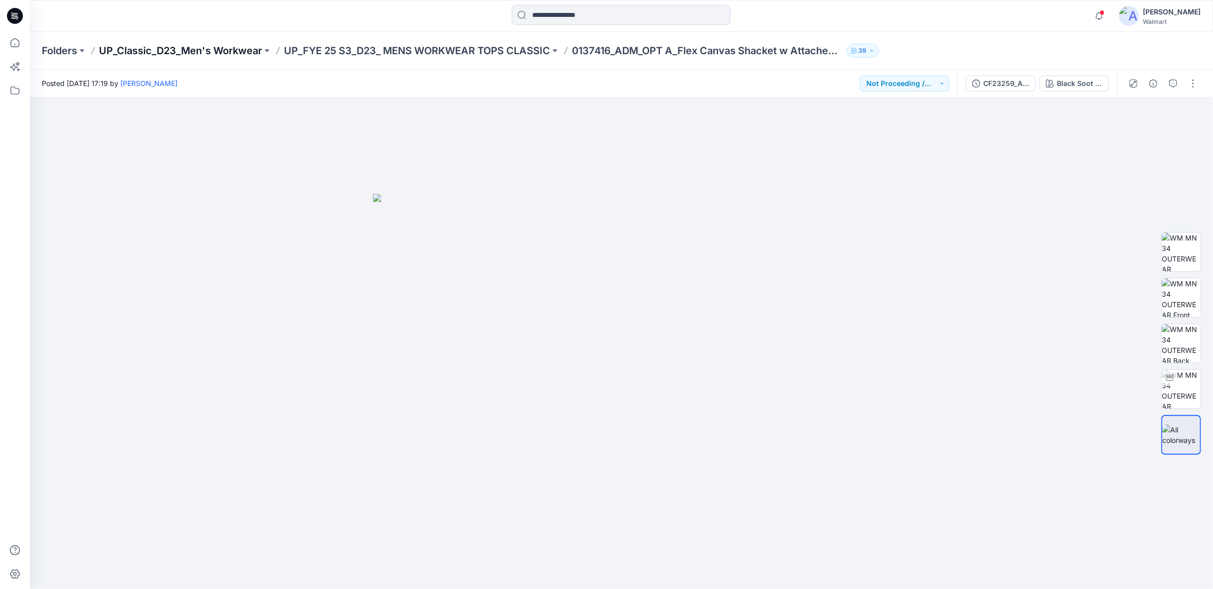
click at [248, 50] on p "UP_Classic_D23_Men's Workwear" at bounding box center [180, 51] width 163 height 14
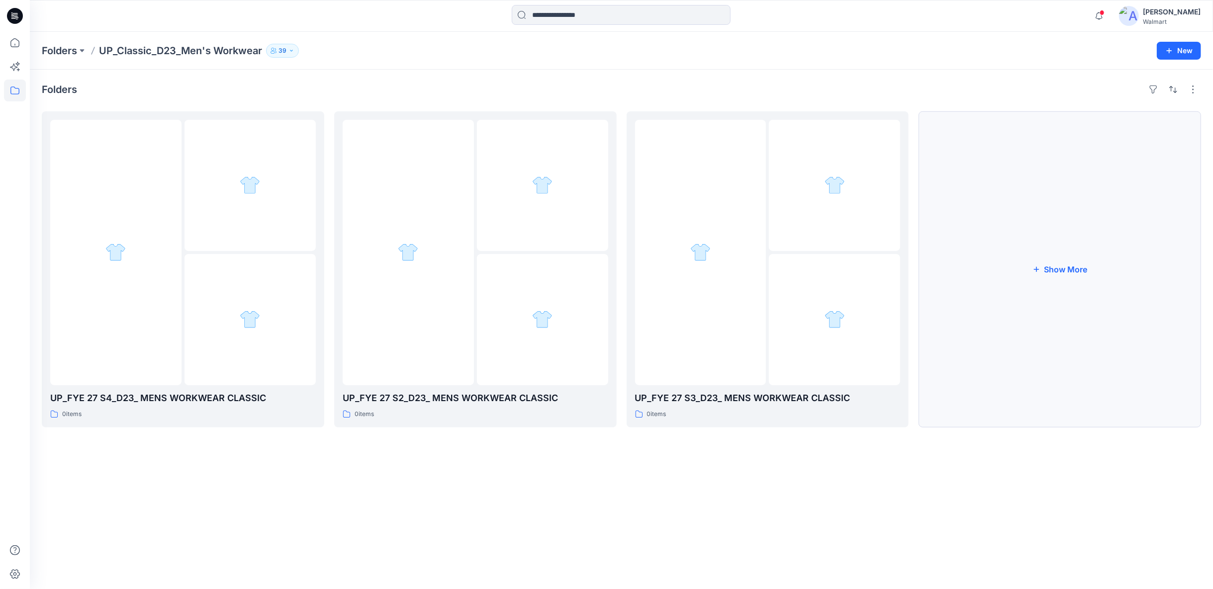
click at [1080, 271] on button "Show More" at bounding box center [1060, 269] width 283 height 316
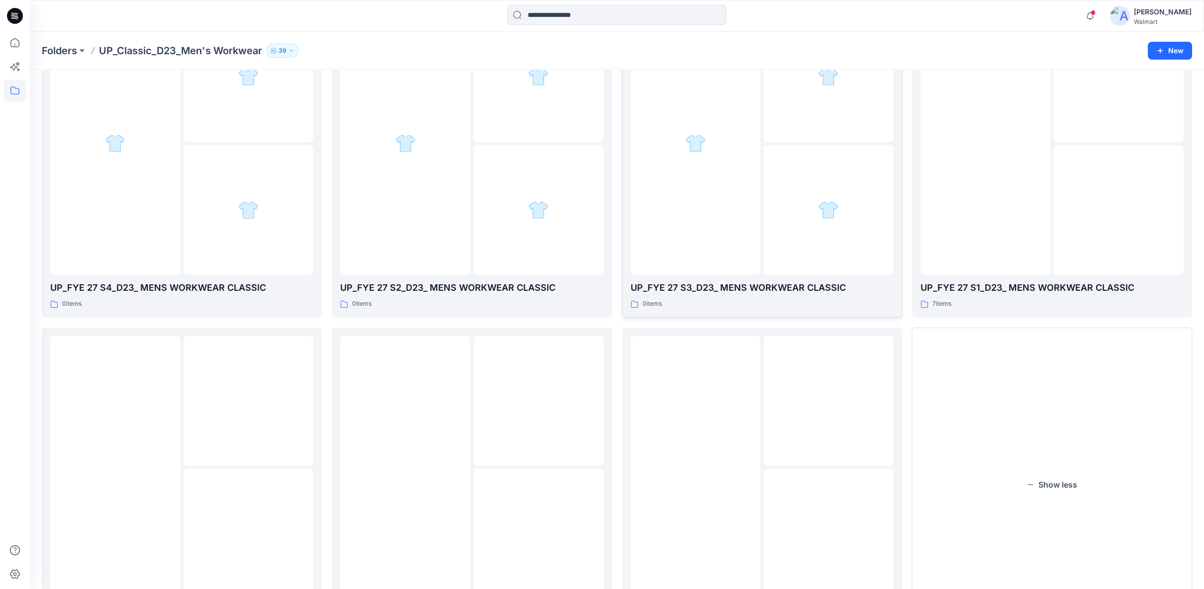
scroll to position [110, 0]
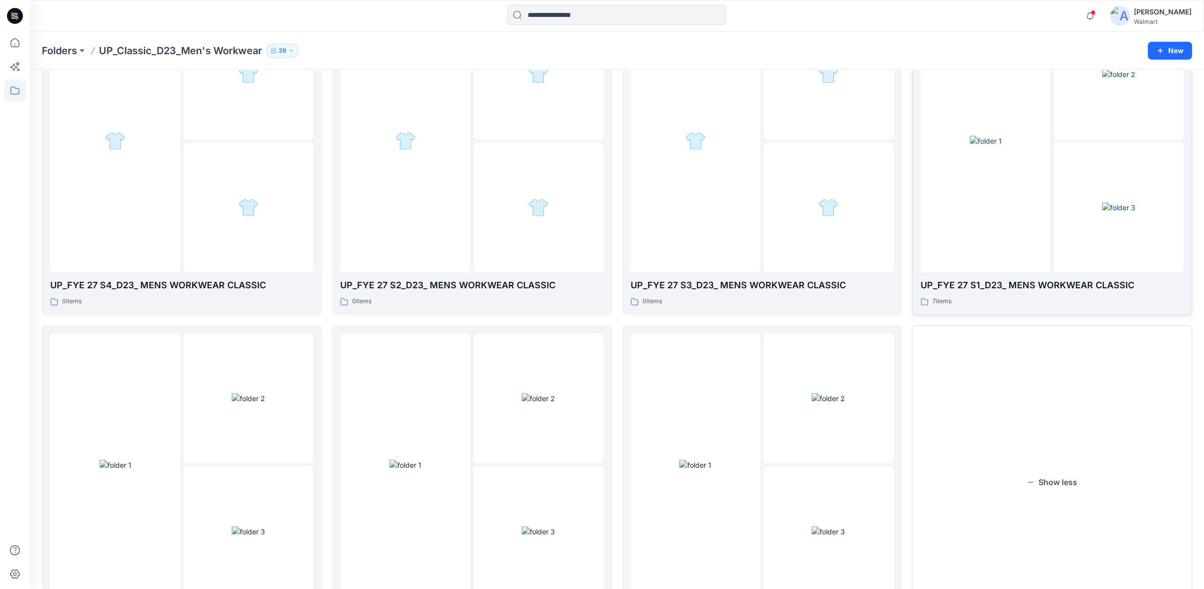
click at [985, 235] on div at bounding box center [986, 140] width 130 height 263
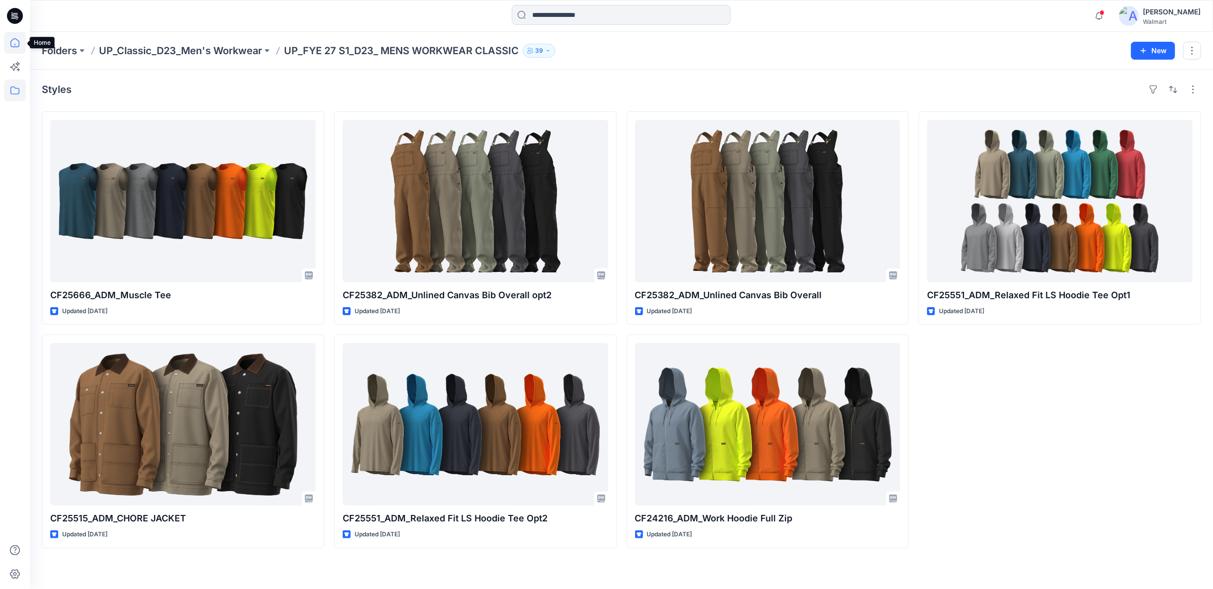
click at [16, 41] on icon at bounding box center [15, 43] width 22 height 22
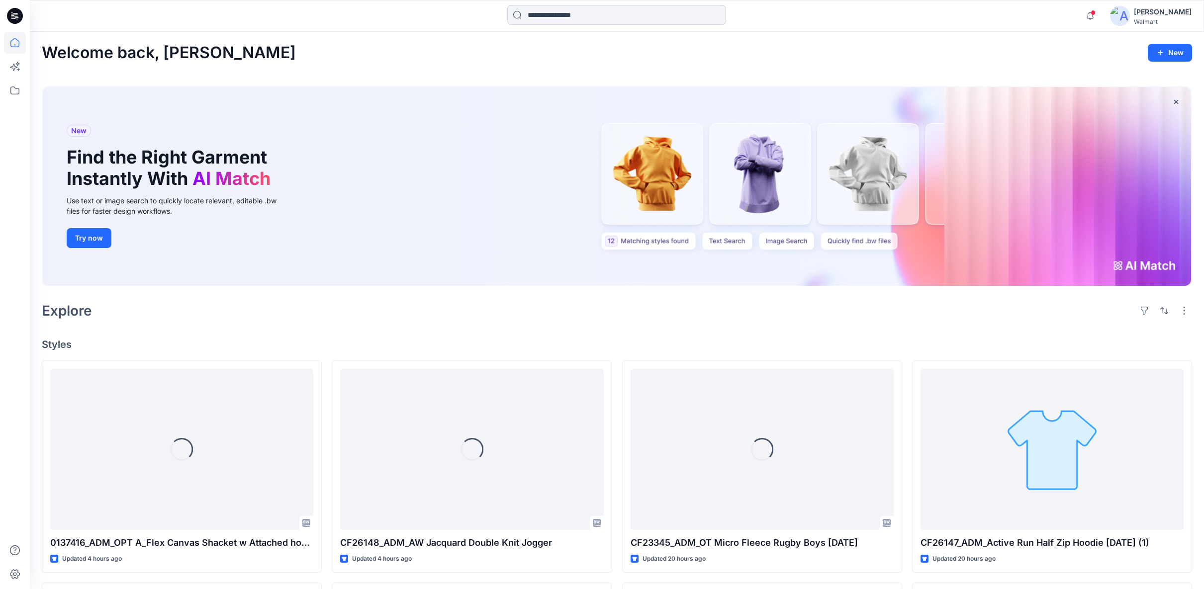
click at [552, 13] on input at bounding box center [616, 15] width 219 height 20
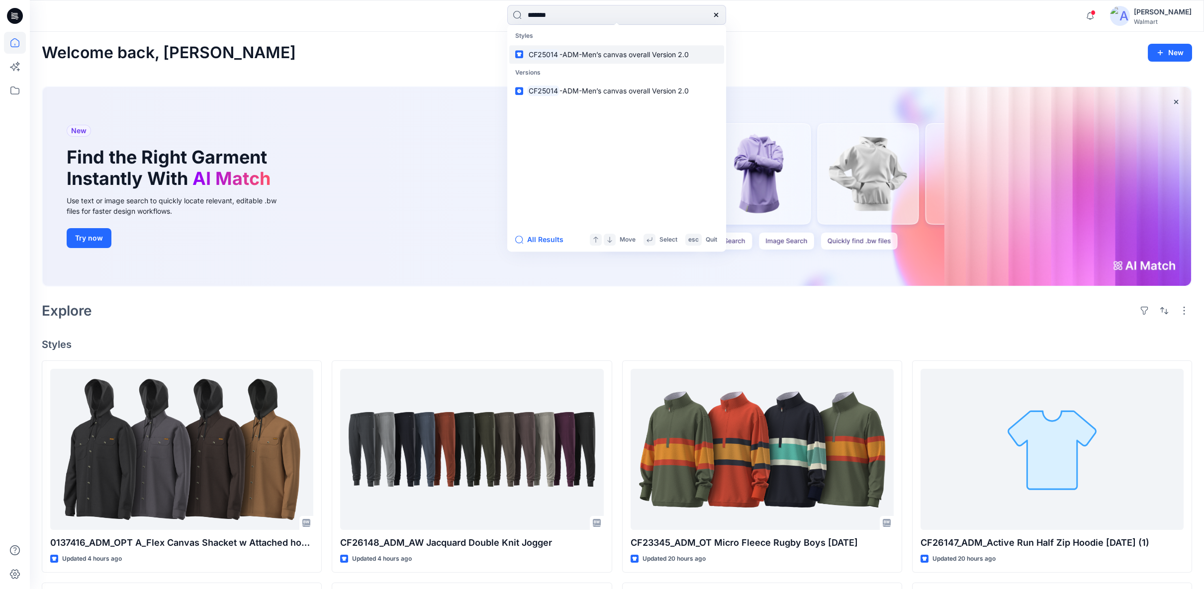
type input "*******"
click at [577, 57] on span "-ADM-Men’s canvas overall Version 2.0" at bounding box center [624, 54] width 129 height 8
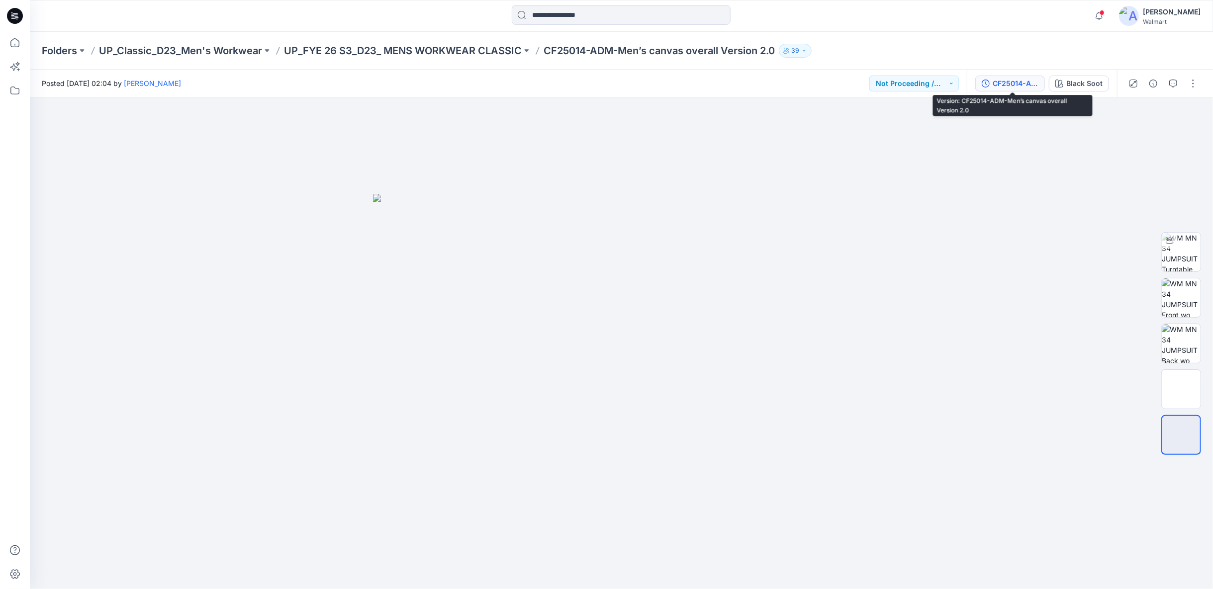
click at [1027, 84] on div "CF25014-ADM-Men’s canvas overall Version 2.0" at bounding box center [1016, 83] width 46 height 11
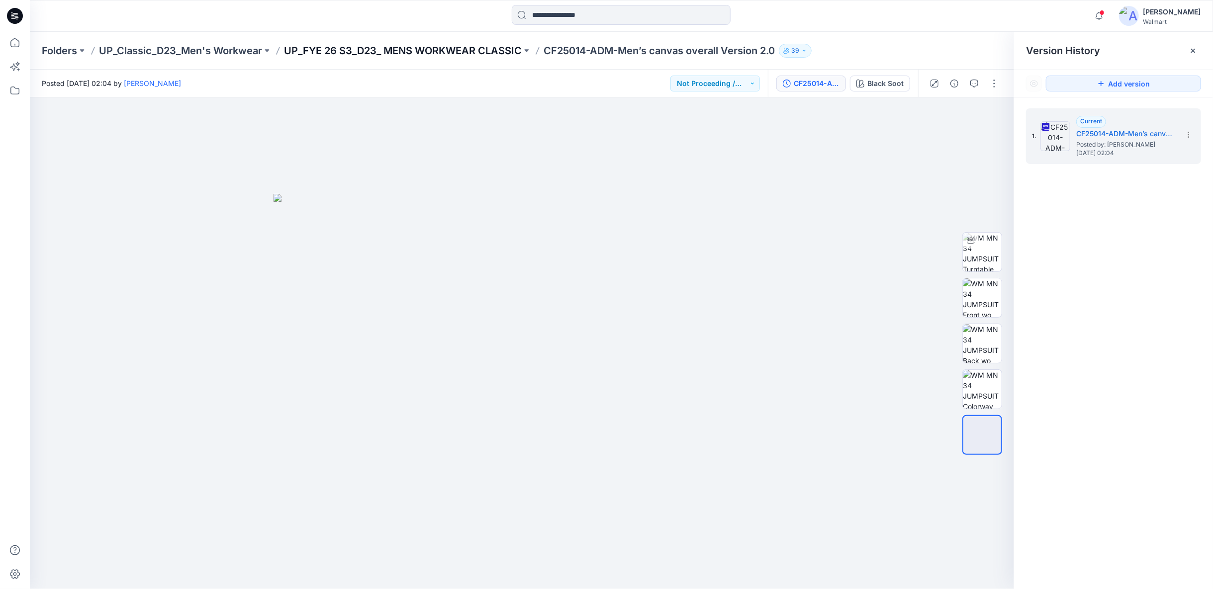
click at [475, 48] on p "UP_FYE 26 S3_D23_ MENS WORKWEAR CLASSIC" at bounding box center [403, 51] width 238 height 14
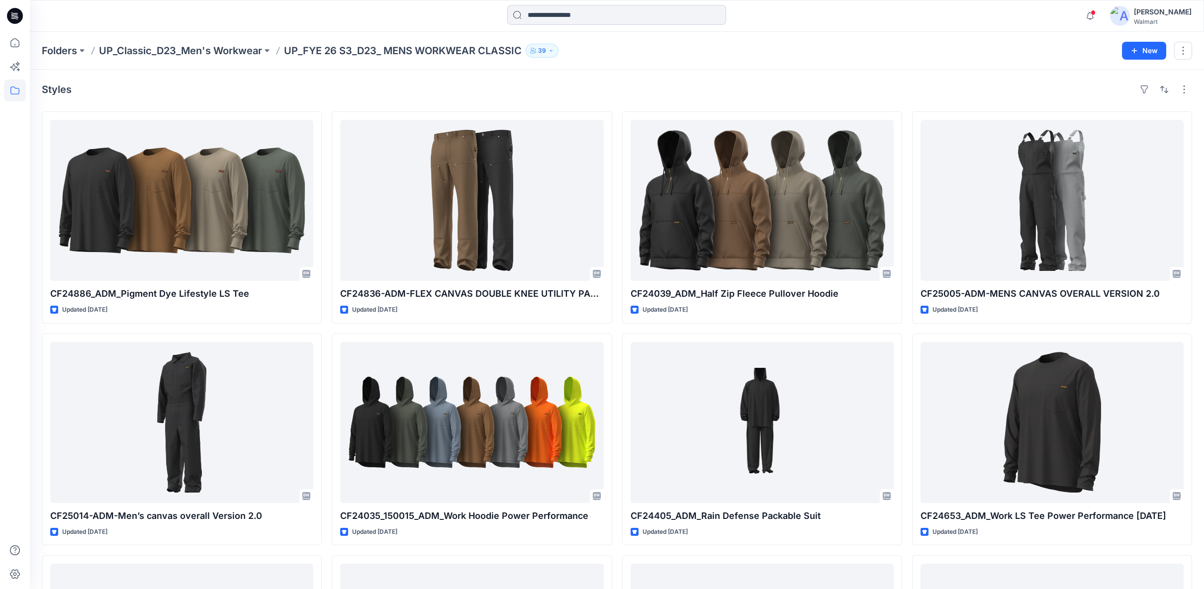
click at [544, 15] on input at bounding box center [616, 15] width 219 height 20
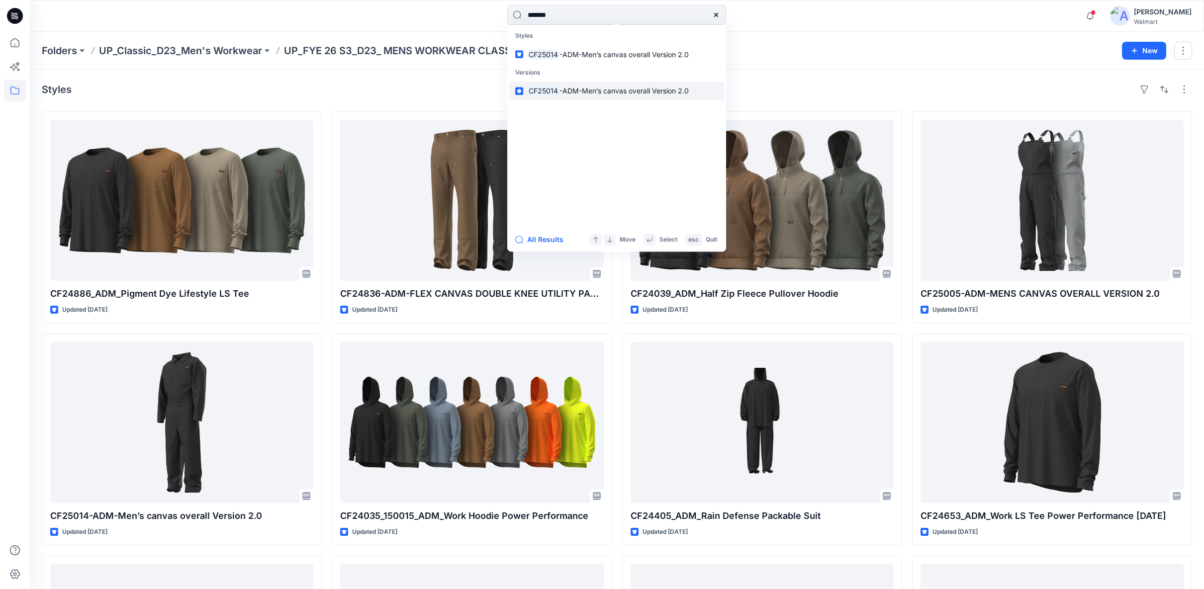
type input "*******"
click at [568, 93] on span "-ADM-Men’s canvas overall Version 2.0" at bounding box center [624, 91] width 129 height 8
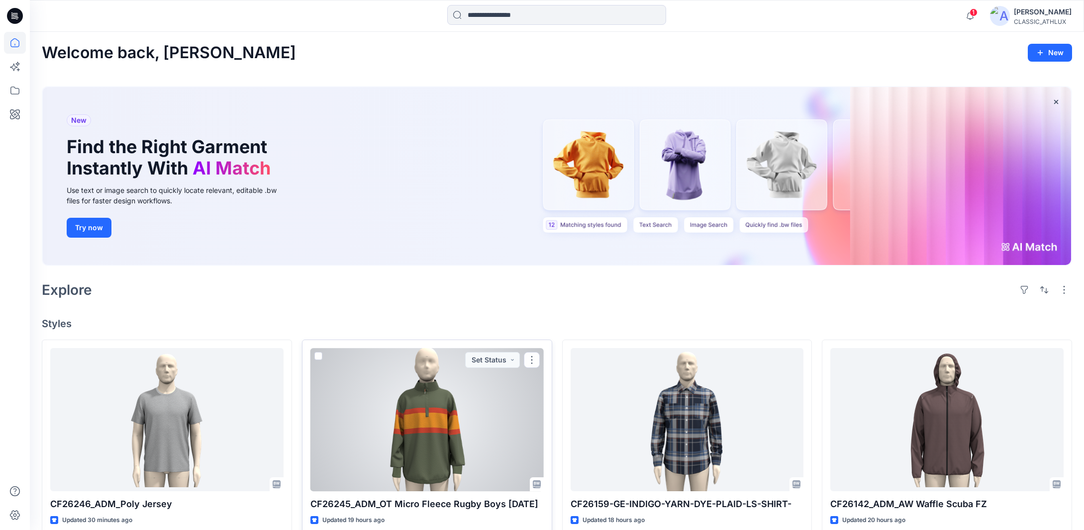
scroll to position [149, 0]
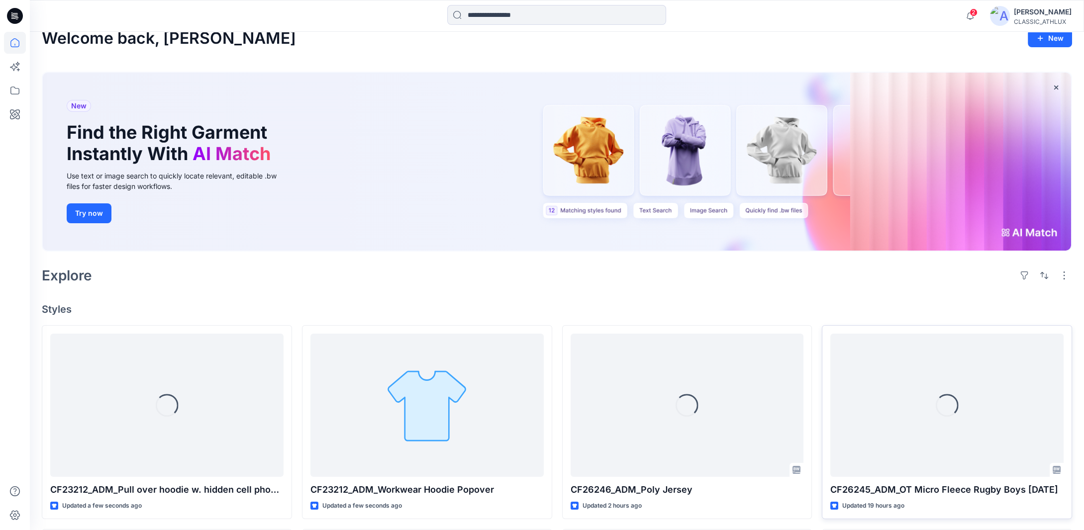
scroll to position [149, 0]
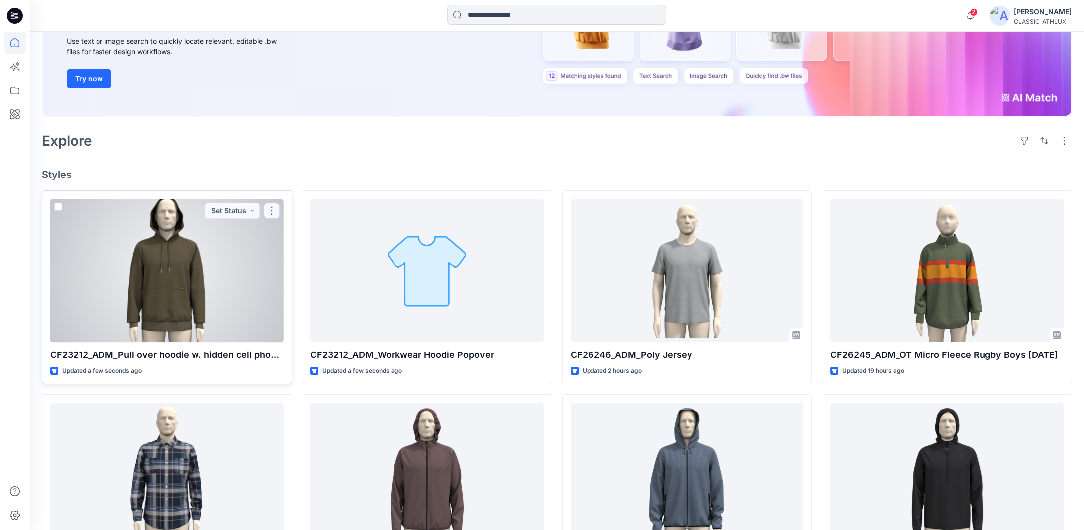
click at [269, 209] on button "button" at bounding box center [272, 211] width 16 height 16
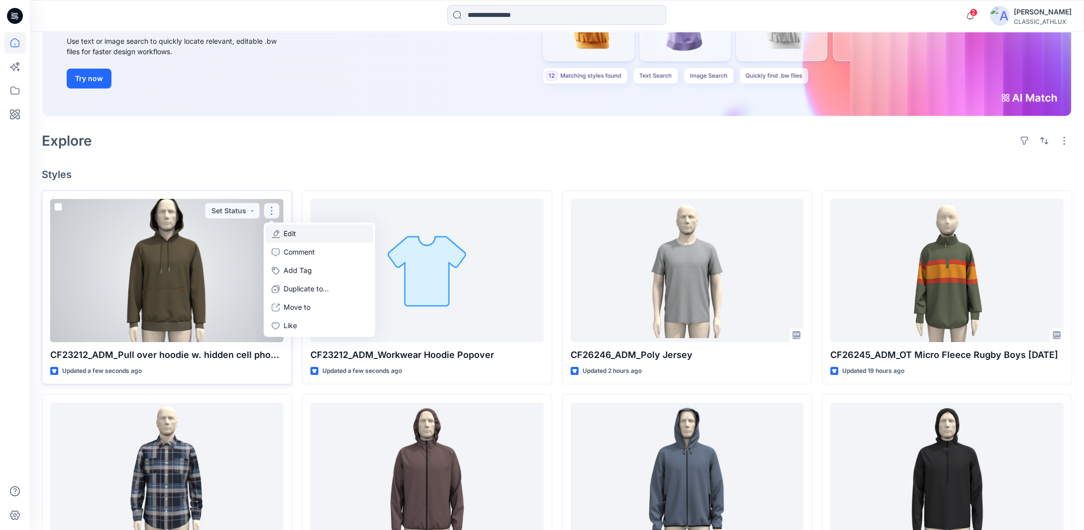
click at [305, 233] on button "Edit" at bounding box center [319, 234] width 107 height 18
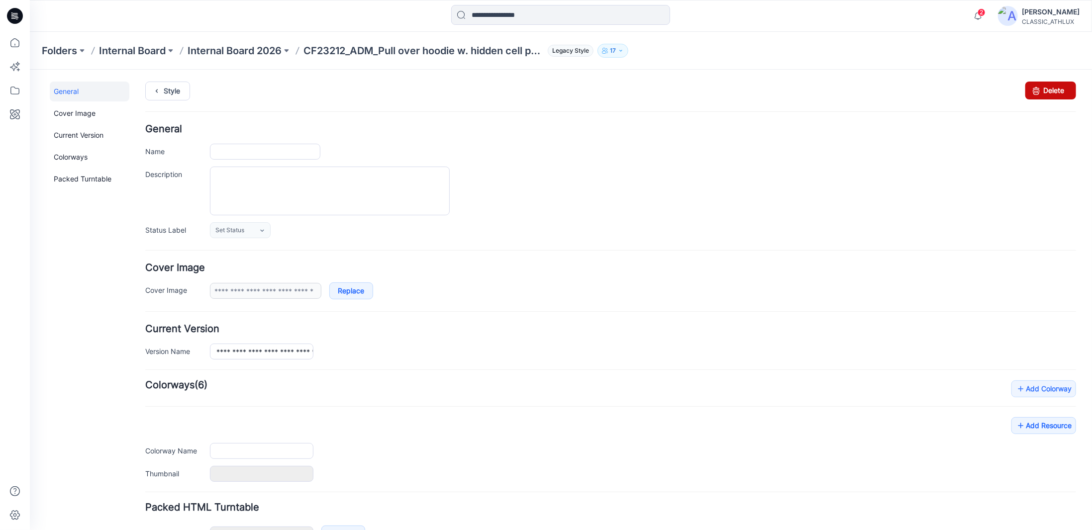
type input "**********"
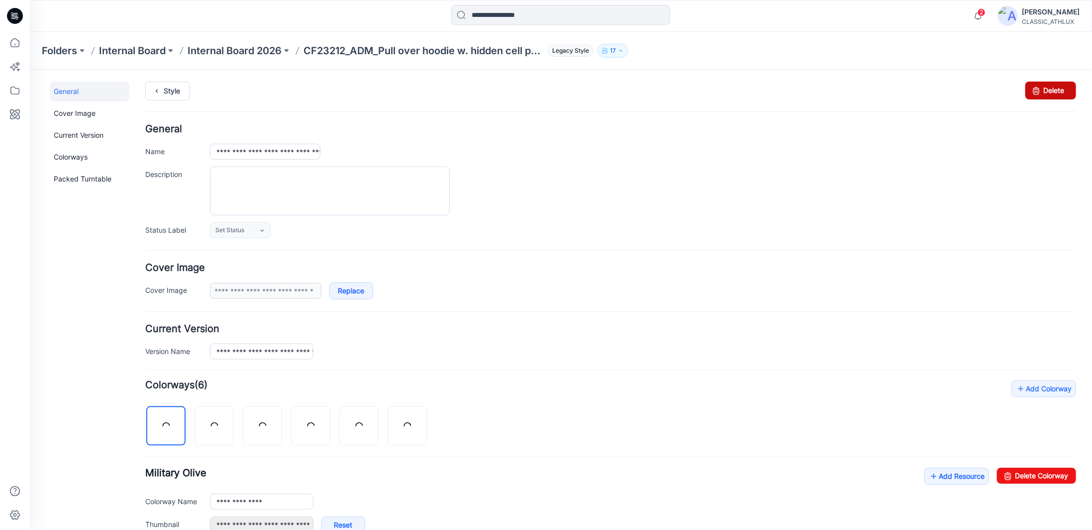
click at [1033, 87] on icon at bounding box center [1036, 90] width 14 height 18
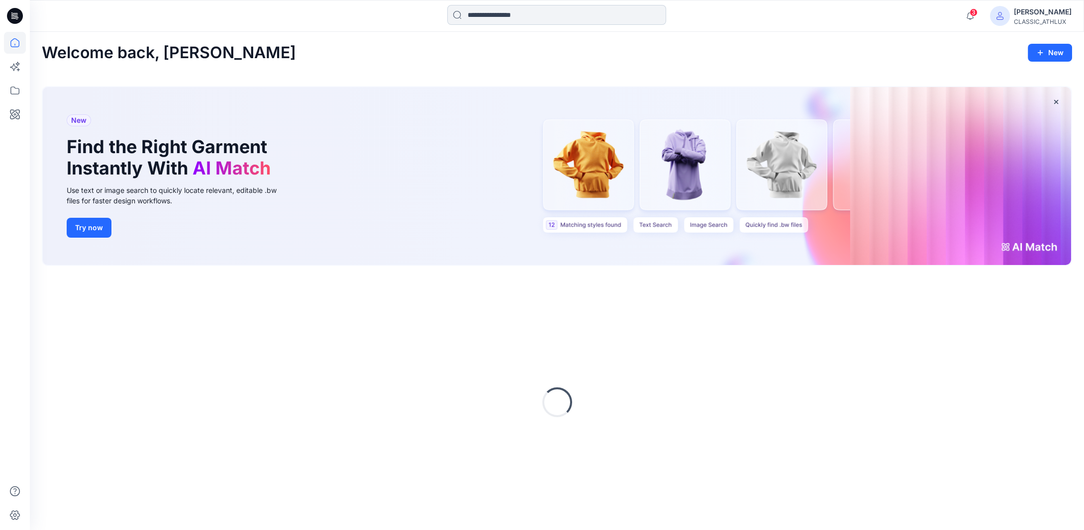
click at [499, 13] on input at bounding box center [556, 15] width 219 height 20
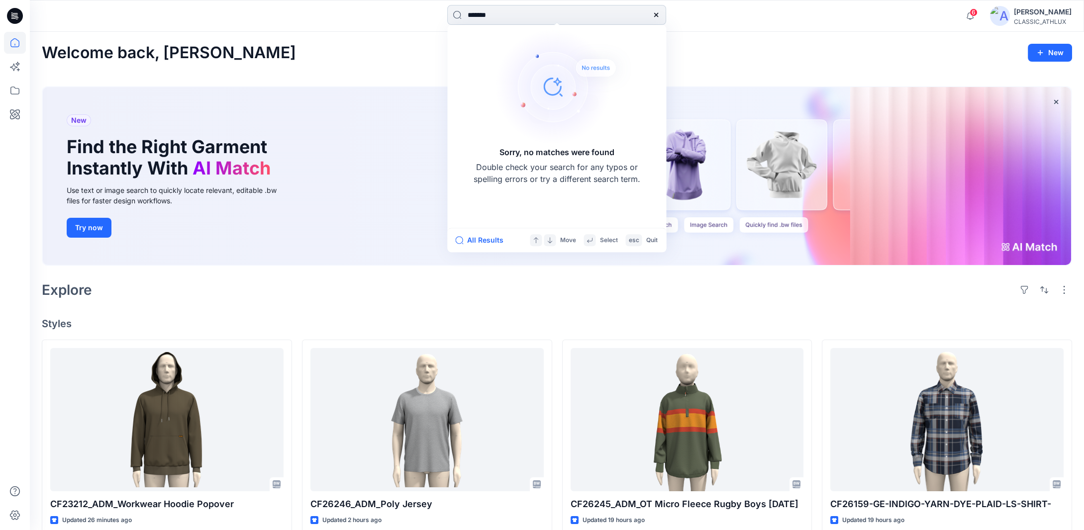
drag, startPoint x: 489, startPoint y: 14, endPoint x: 481, endPoint y: 14, distance: 7.5
click at [481, 14] on input "*******" at bounding box center [556, 15] width 219 height 20
type input "*******"
